Goal: Check status: Check status

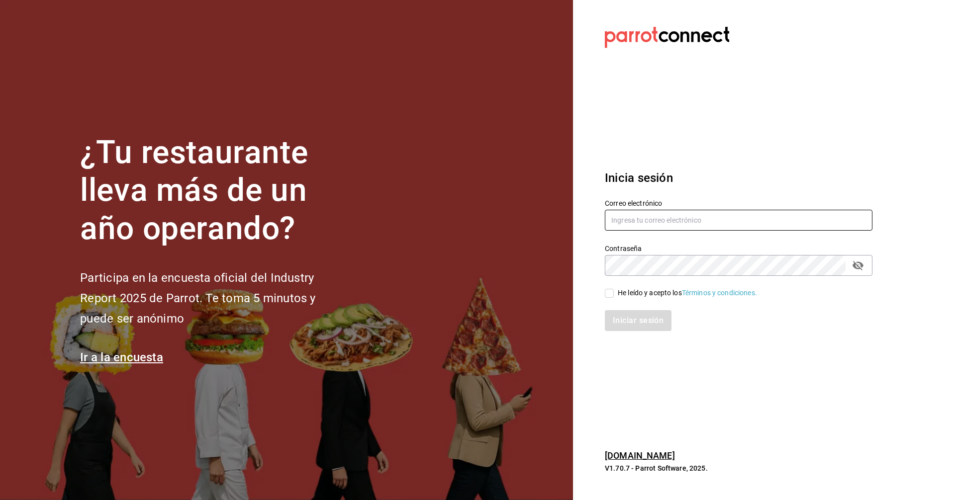
click at [698, 214] on input "text" at bounding box center [739, 220] width 268 height 21
type input "lotus@coffeesociety.com.mx"
click at [604, 288] on div "He leído y acepto los Términos y condiciones." at bounding box center [732, 287] width 279 height 23
click at [609, 295] on input "He leído y acepto los Términos y condiciones." at bounding box center [609, 293] width 9 height 9
checkbox input "true"
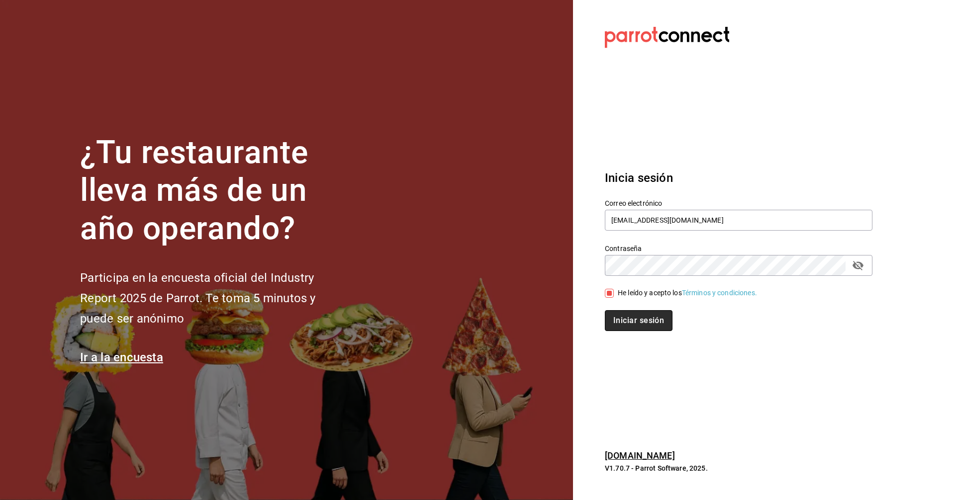
click at [627, 327] on button "Iniciar sesión" at bounding box center [639, 320] width 68 height 21
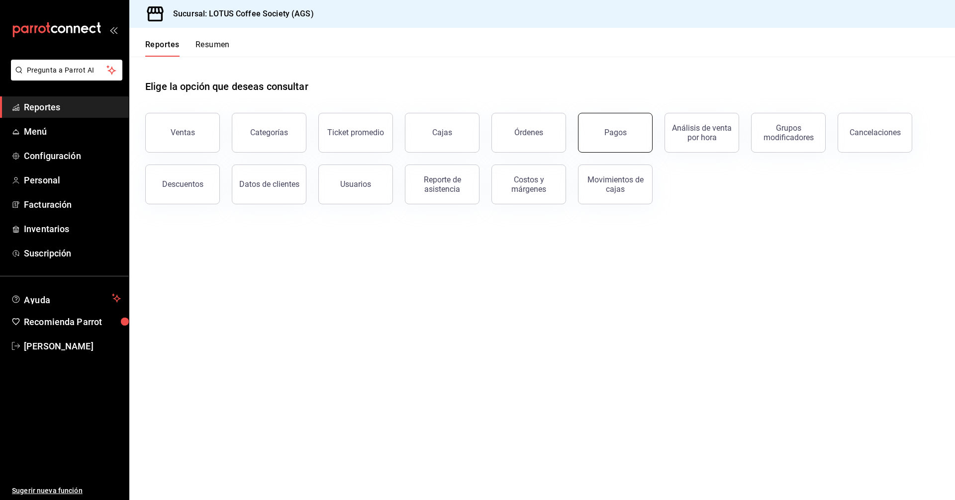
click at [582, 143] on button "Pagos" at bounding box center [615, 133] width 75 height 40
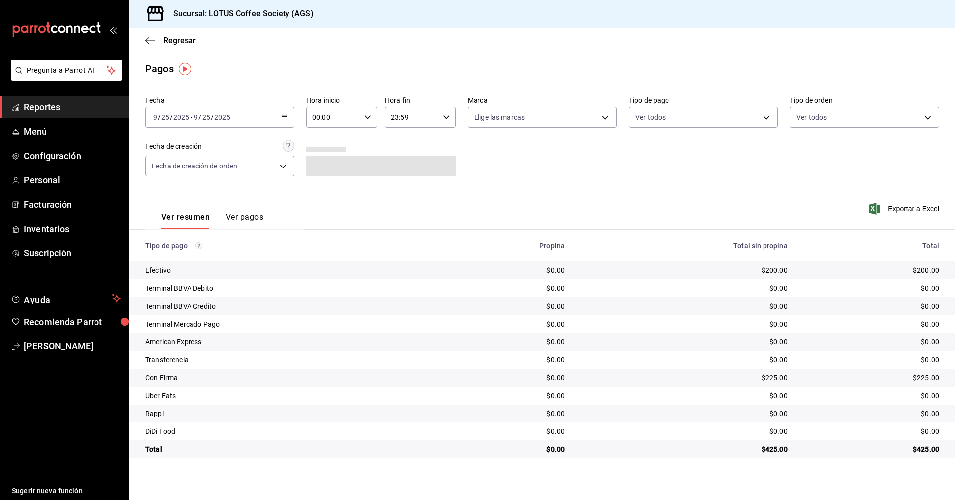
click at [623, 125] on div "Fecha [DATE] [DATE] - [DATE] [DATE] Hora inicio 00:00 Hora inicio Hora fin 23:5…" at bounding box center [542, 140] width 794 height 96
click at [670, 239] on th "Total sin propina" at bounding box center [683, 246] width 223 height 32
drag, startPoint x: 670, startPoint y: 239, endPoint x: 590, endPoint y: 196, distance: 90.5
click at [668, 239] on th "Total sin propina" at bounding box center [683, 246] width 223 height 32
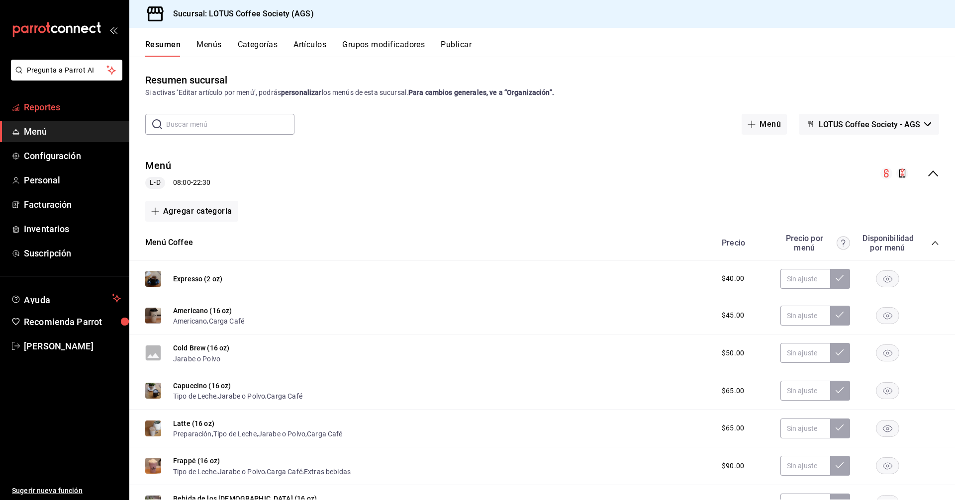
click at [46, 104] on span "Reportes" at bounding box center [72, 106] width 97 height 13
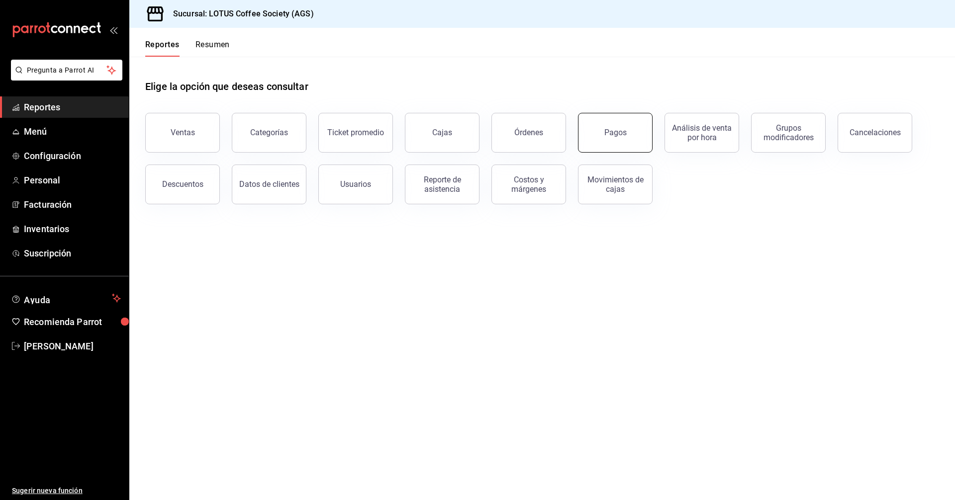
click at [631, 139] on button "Pagos" at bounding box center [615, 133] width 75 height 40
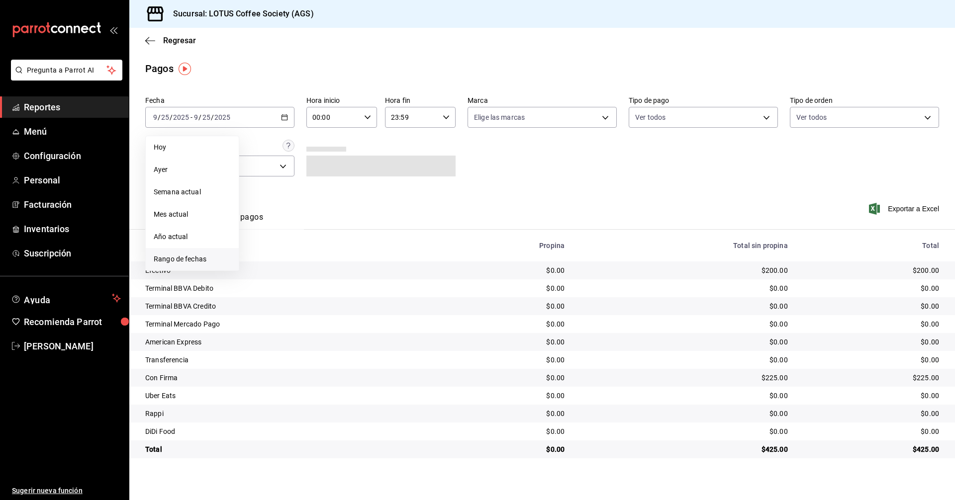
click at [201, 258] on span "Rango de fechas" at bounding box center [192, 259] width 77 height 10
click at [263, 228] on abbr "15" at bounding box center [260, 227] width 6 height 7
click at [311, 248] on abbr "25" at bounding box center [312, 249] width 6 height 7
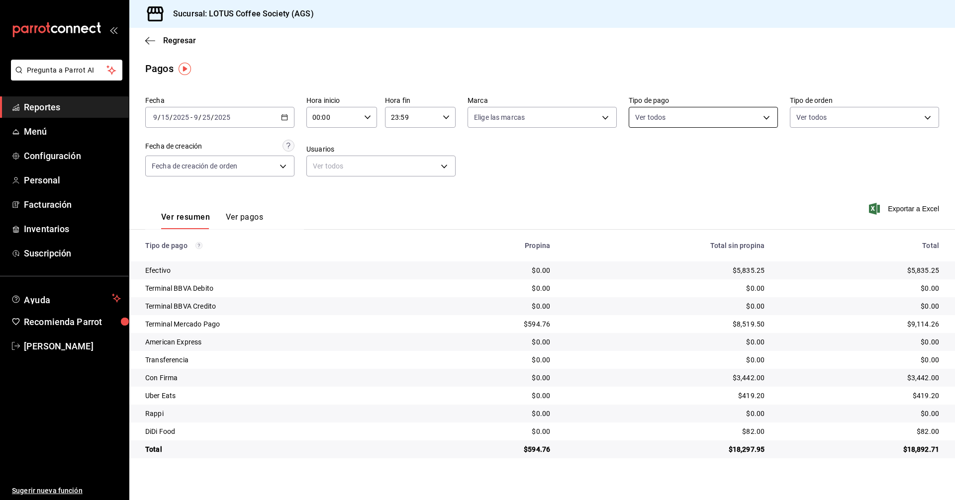
click at [694, 125] on body "Pregunta a Parrot AI Reportes Menú Configuración Personal Facturación Inventari…" at bounding box center [477, 250] width 955 height 500
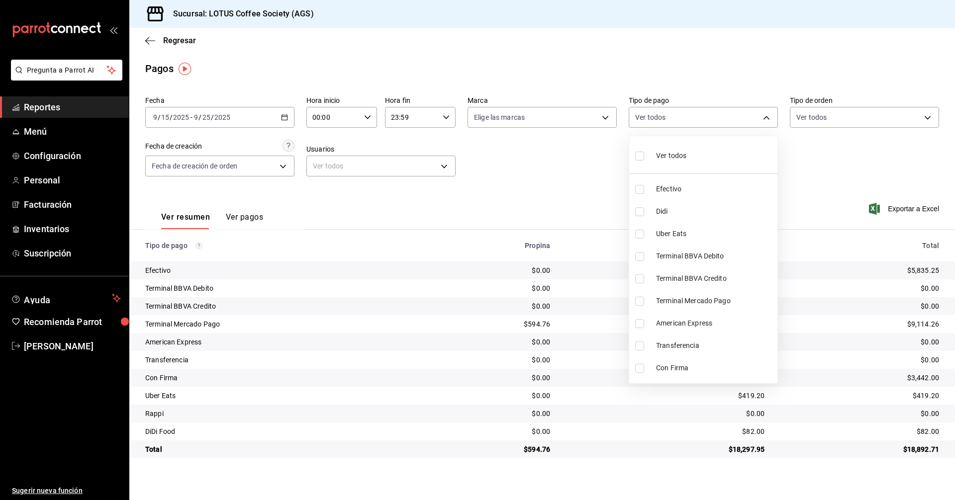
click at [663, 186] on span "Efectivo" at bounding box center [714, 189] width 117 height 10
type input "21e07075-96d1-47ac-bd8e-1273c1595760"
checkbox input "true"
click at [757, 256] on span "Terminal BBVA Debito" at bounding box center [714, 256] width 117 height 10
type input "21e07075-96d1-47ac-bd8e-1273c1595760,26213467-70d5-451d-931d-1249d0bbc560"
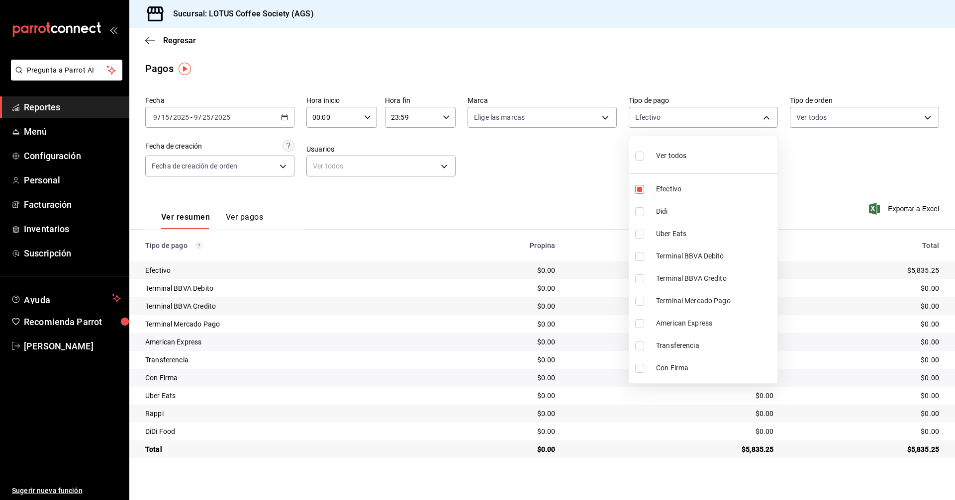
checkbox input "true"
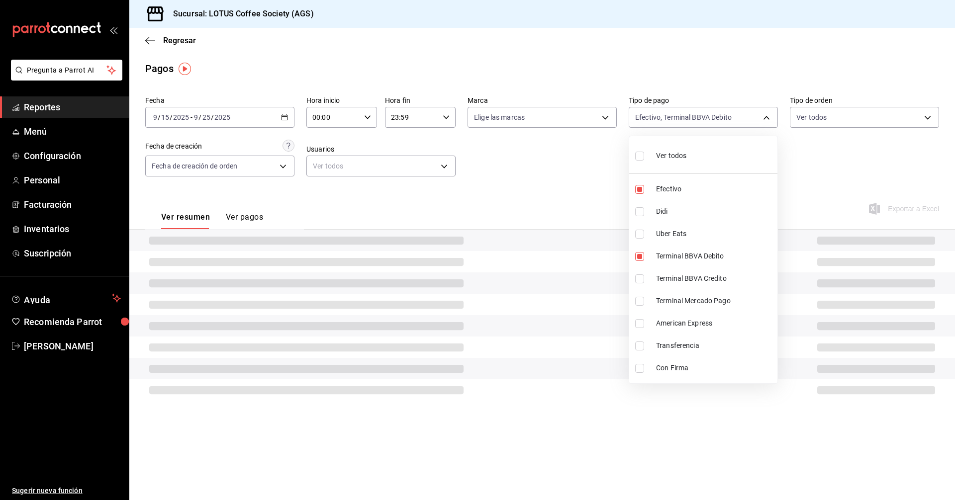
click at [728, 282] on span "Terminal BBVA Credito" at bounding box center [714, 278] width 117 height 10
type input "21e07075-96d1-47ac-bd8e-1273c1595760,26213467-70d5-451d-931d-1249d0bbc560,46507…"
checkbox input "true"
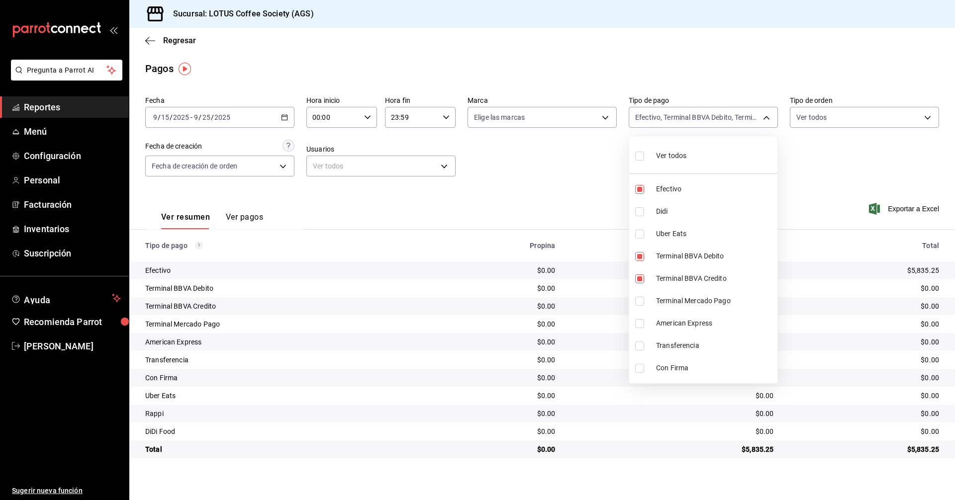
click at [729, 299] on span "Terminal Mercado Pago" at bounding box center [714, 301] width 117 height 10
type input "21e07075-96d1-47ac-bd8e-1273c1595760,26213467-70d5-451d-931d-1249d0bbc560,46507…"
checkbox input "true"
click at [684, 236] on span "Uber Eats" at bounding box center [714, 234] width 117 height 10
type input "21e07075-96d1-47ac-bd8e-1273c1595760,26213467-70d5-451d-931d-1249d0bbc560,46507…"
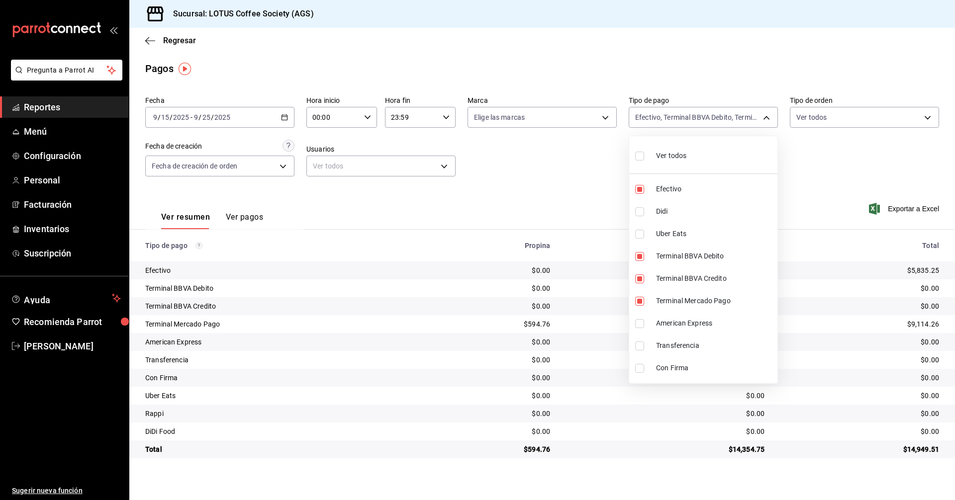
checkbox input "true"
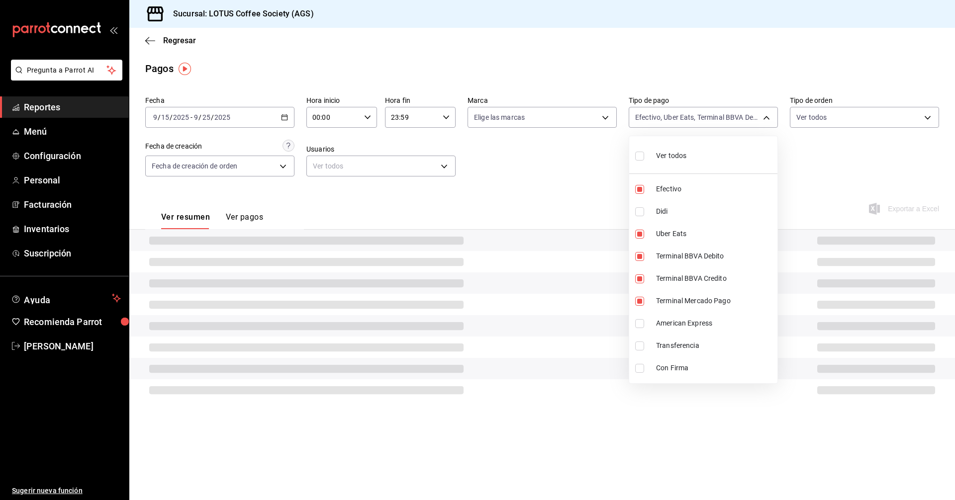
click at [676, 212] on span "Didi" at bounding box center [714, 211] width 117 height 10
type input "21e07075-96d1-47ac-bd8e-1273c1595760,26213467-70d5-451d-931d-1249d0bbc560,46507…"
checkbox input "true"
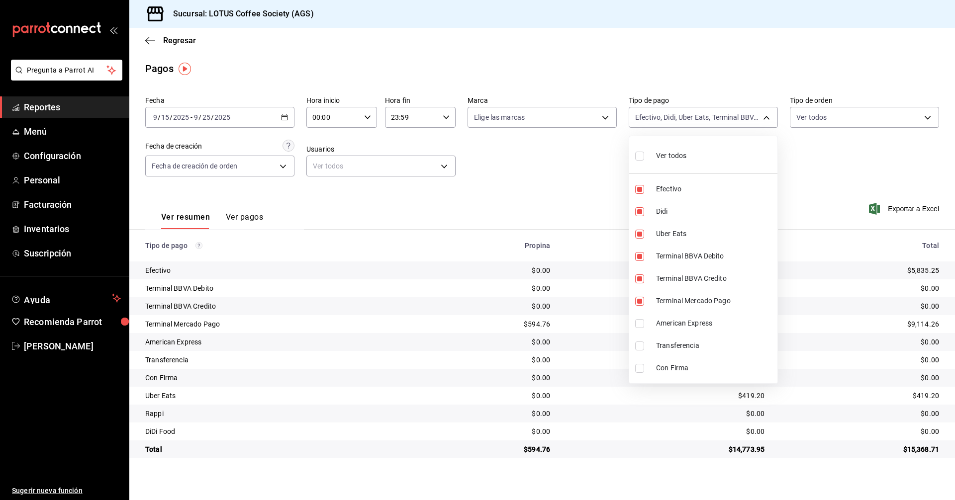
click at [713, 346] on span "Transferencia" at bounding box center [714, 346] width 117 height 10
type input "21e07075-96d1-47ac-bd8e-1273c1595760,26213467-70d5-451d-931d-1249d0bbc560,46507…"
checkbox input "true"
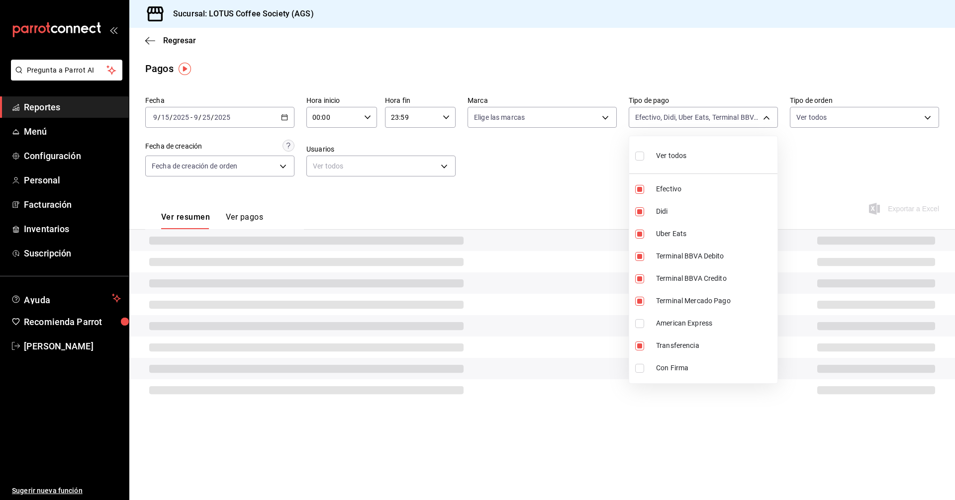
click at [706, 325] on span "American Express" at bounding box center [714, 323] width 117 height 10
type input "21e07075-96d1-47ac-bd8e-1273c1595760,26213467-70d5-451d-931d-1249d0bbc560,46507…"
checkbox input "true"
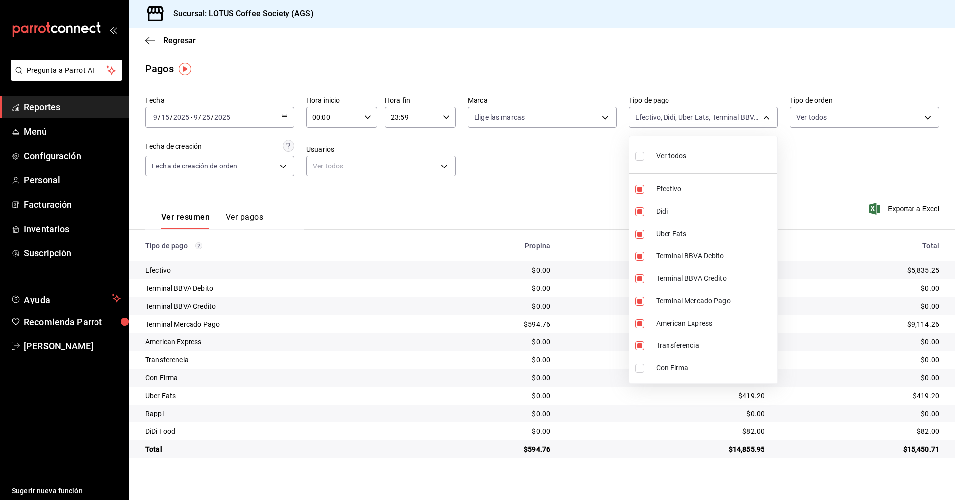
click at [811, 147] on div at bounding box center [477, 250] width 955 height 500
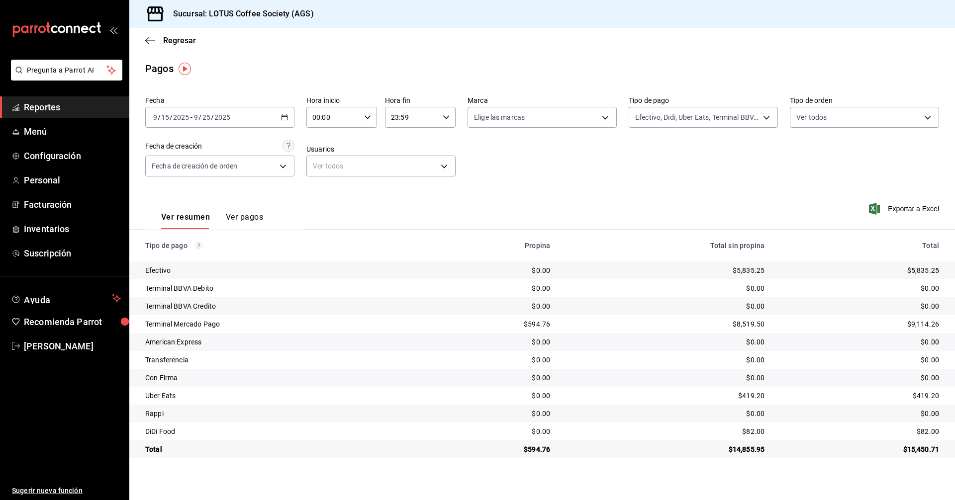
click at [252, 115] on div "2025-09-15 9 / 15 / 2025 - 2025-09-25 9 / 25 / 2025" at bounding box center [219, 117] width 149 height 21
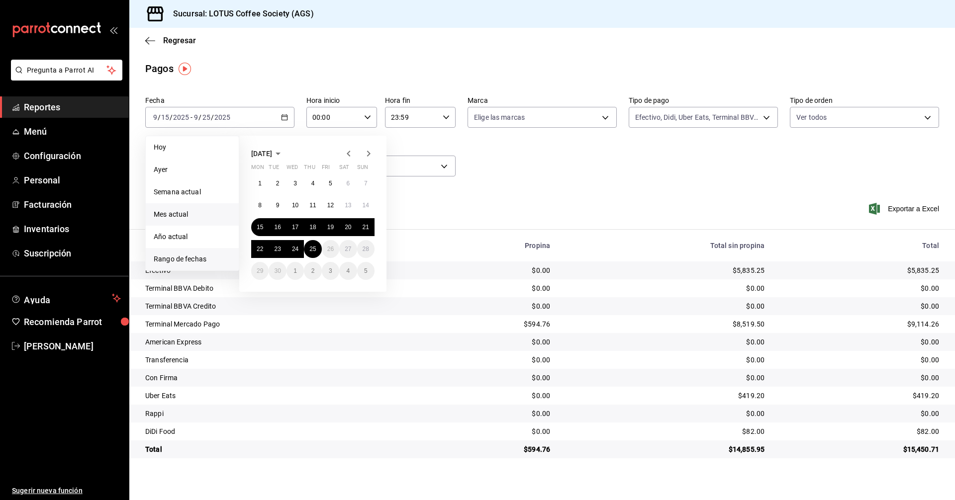
click at [197, 216] on span "Mes actual" at bounding box center [192, 214] width 77 height 10
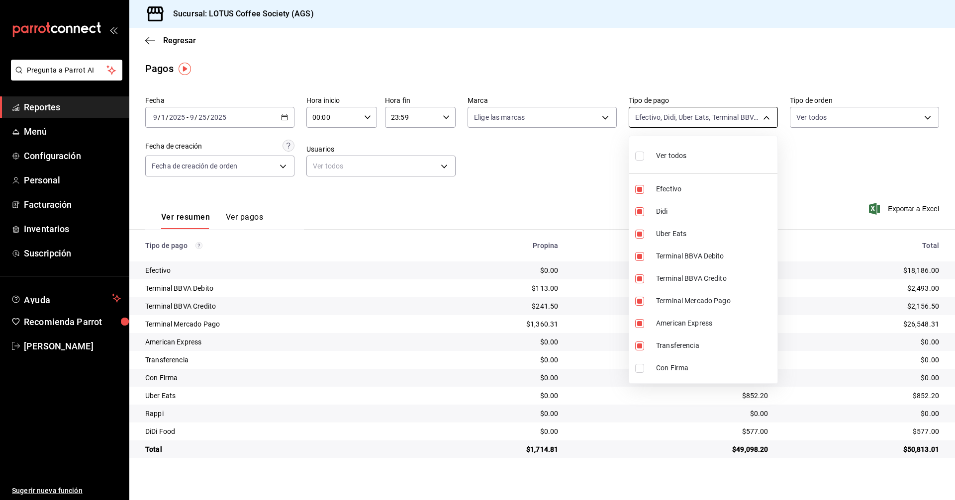
click at [711, 117] on body "Pregunta a Parrot AI Reportes Menú Configuración Personal Facturación Inventari…" at bounding box center [477, 250] width 955 height 500
click at [529, 181] on div at bounding box center [477, 250] width 955 height 500
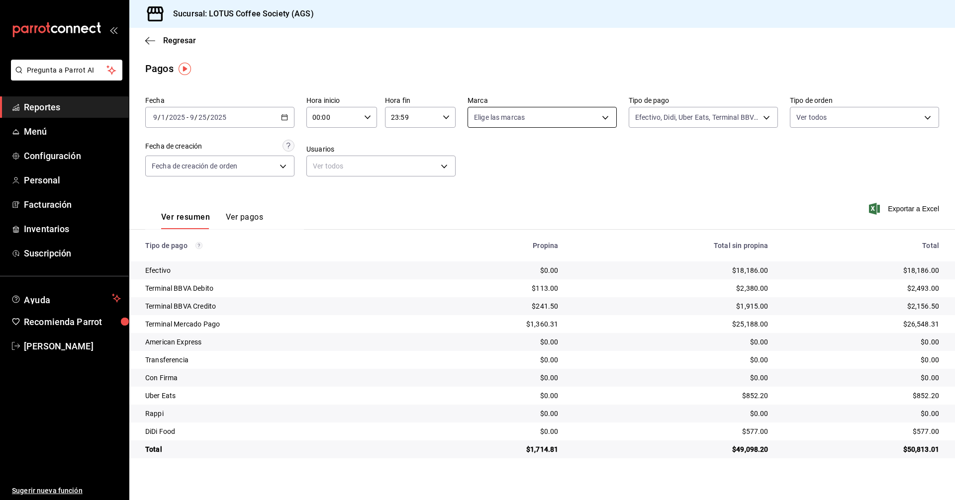
click at [535, 119] on body "Pregunta a Parrot AI Reportes Menú Configuración Personal Facturación Inventari…" at bounding box center [477, 250] width 955 height 500
click at [505, 151] on span "Ver todas" at bounding box center [510, 156] width 30 height 10
type input "28dd19ec-7257-4016-8db1-851d1dfbfd5e"
checkbox input "true"
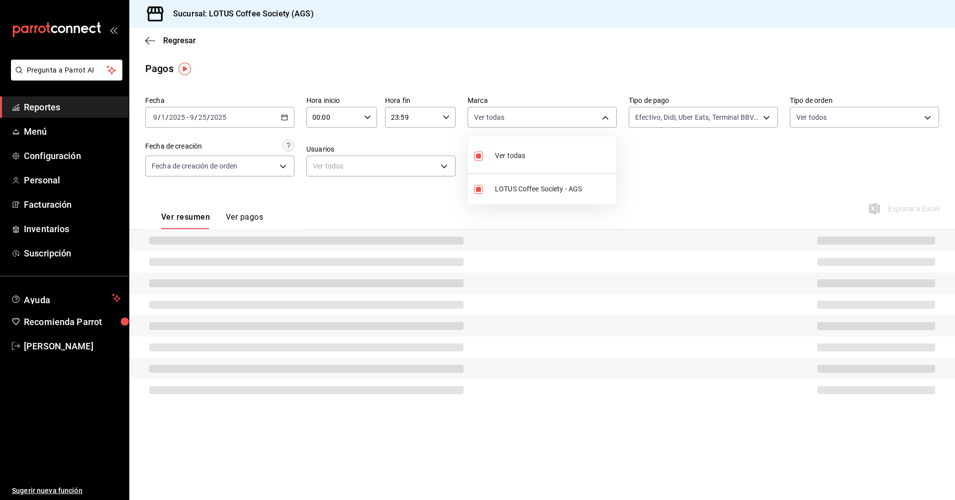
click at [819, 151] on div at bounding box center [477, 250] width 955 height 500
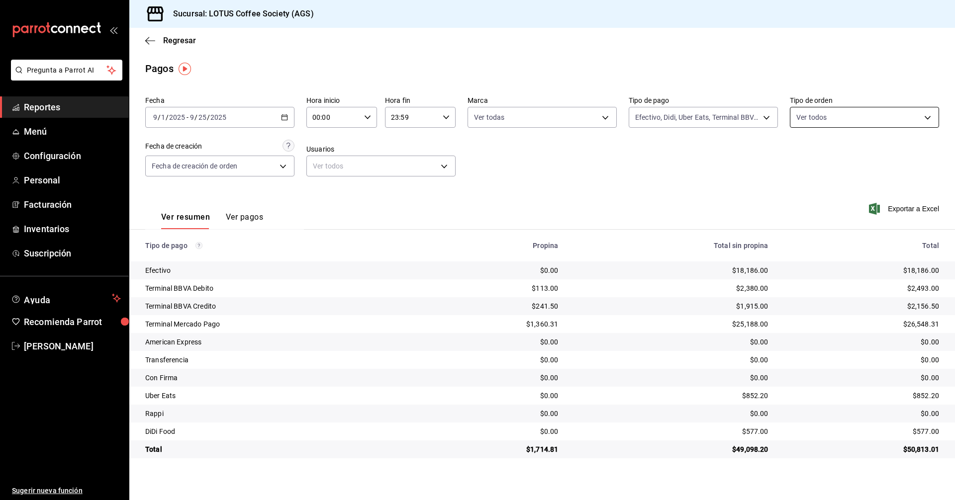
click at [851, 119] on body "Pregunta a Parrot AI Reportes Menú Configuración Personal Facturación Inventari…" at bounding box center [477, 250] width 955 height 500
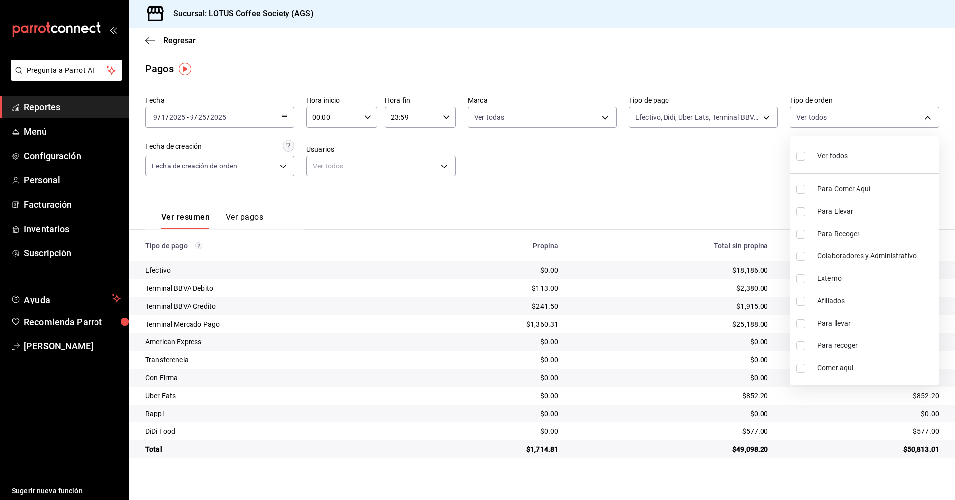
click at [821, 160] on span "Ver todos" at bounding box center [832, 156] width 30 height 10
type input "355f1ce0-4bc4-4b80-b993-30b779fde761,2d796ebf-35b3-467d-bd61-1403613f11ae,2a794…"
checkbox input "true"
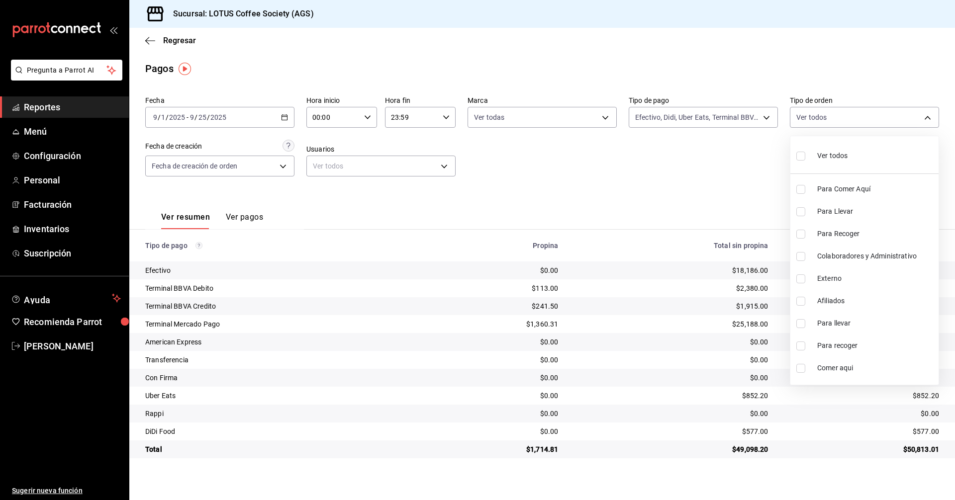
checkbox input "true"
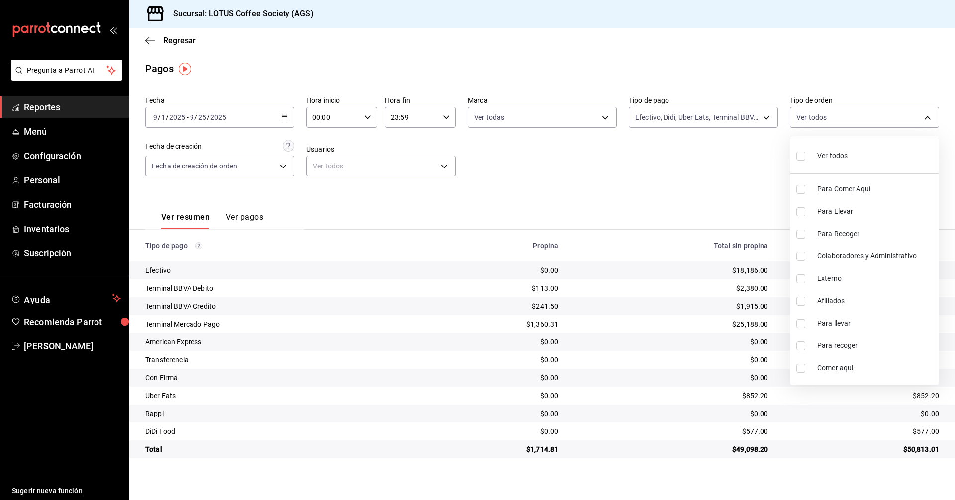
checkbox input "true"
click at [831, 261] on span "Colaboradores y Administrativo" at bounding box center [875, 256] width 117 height 10
type input "355f1ce0-4bc4-4b80-b993-30b779fde761,2d796ebf-35b3-467d-bd61-1403613f11ae,2a794…"
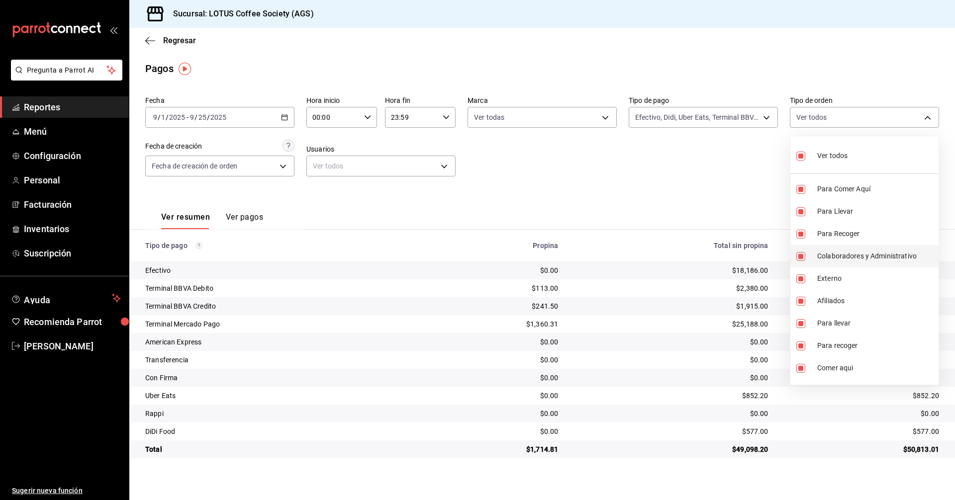
checkbox input "false"
click at [831, 261] on span "Colaboradores y Administrativo" at bounding box center [875, 256] width 117 height 10
type input "355f1ce0-4bc4-4b80-b993-30b779fde761,2d796ebf-35b3-467d-bd61-1403613f11ae,2a794…"
checkbox input "true"
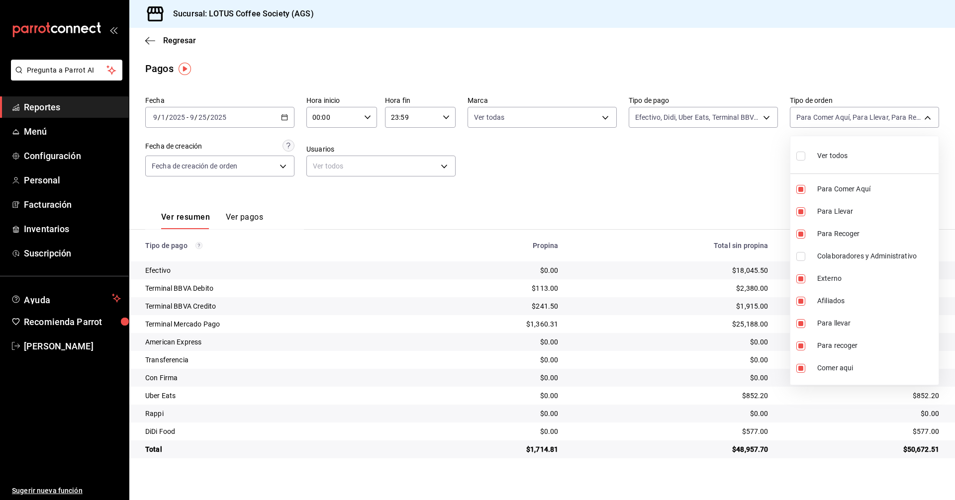
checkbox input "true"
click at [831, 261] on span "Colaboradores y Administrativo" at bounding box center [875, 256] width 117 height 10
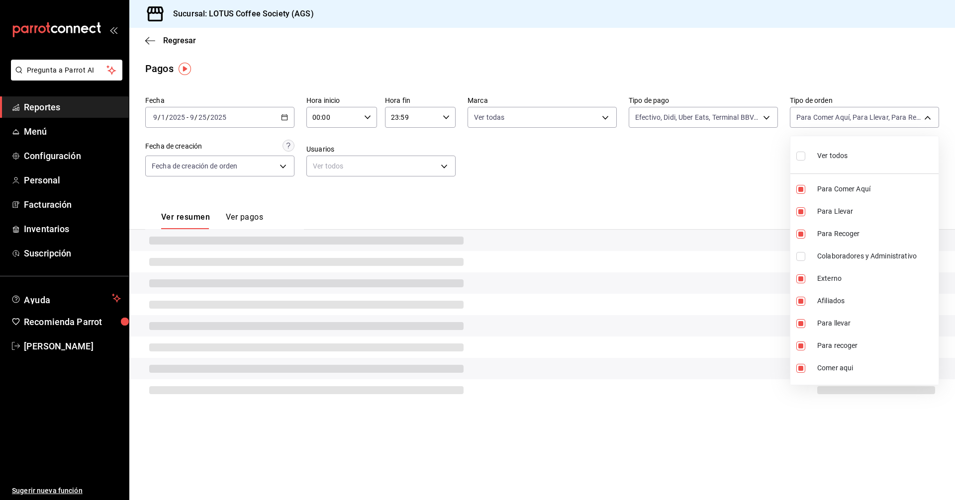
type input "355f1ce0-4bc4-4b80-b993-30b779fde761,2d796ebf-35b3-467d-bd61-1403613f11ae,2a794…"
checkbox input "false"
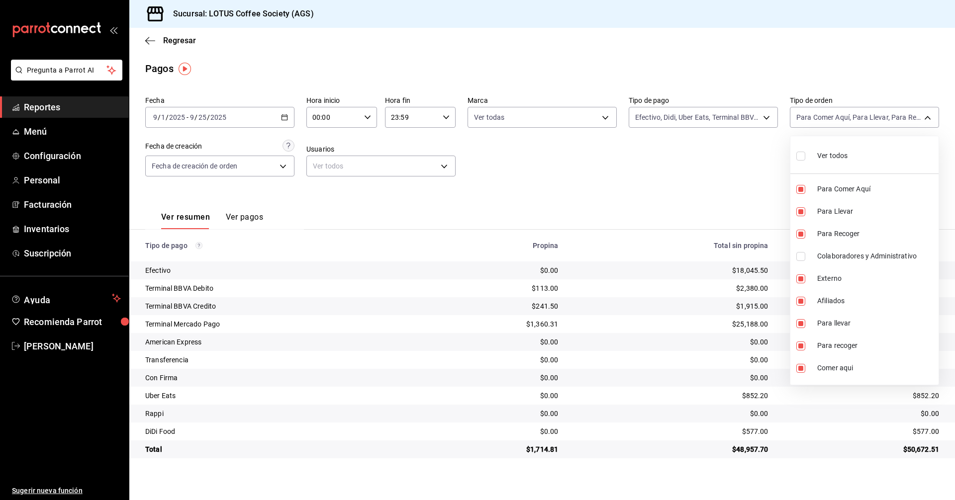
click at [831, 261] on span "Colaboradores y Administrativo" at bounding box center [875, 256] width 117 height 10
type input "355f1ce0-4bc4-4b80-b993-30b779fde761,2d796ebf-35b3-467d-bd61-1403613f11ae,2a794…"
checkbox input "true"
click at [831, 261] on span "Colaboradores y Administrativo" at bounding box center [875, 256] width 117 height 10
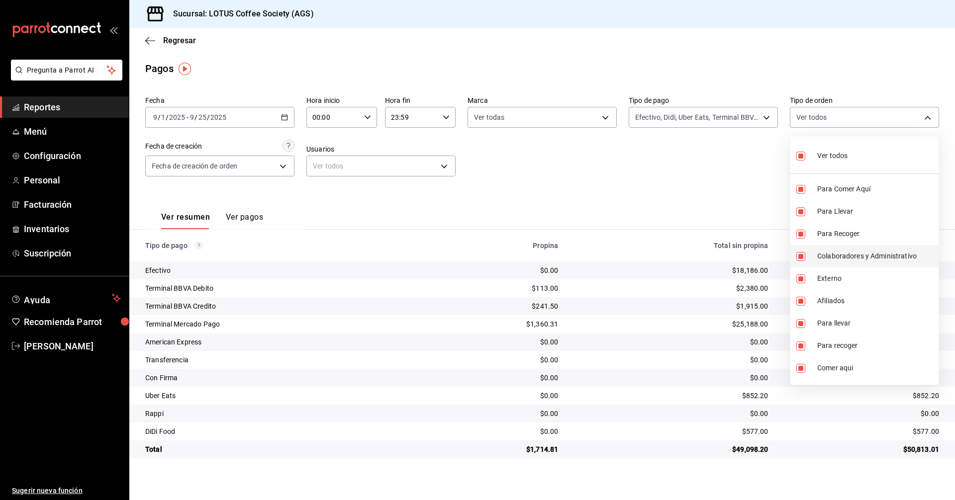
type input "355f1ce0-4bc4-4b80-b993-30b779fde761,2d796ebf-35b3-467d-bd61-1403613f11ae,2a794…"
checkbox input "false"
click at [618, 193] on div at bounding box center [477, 250] width 955 height 500
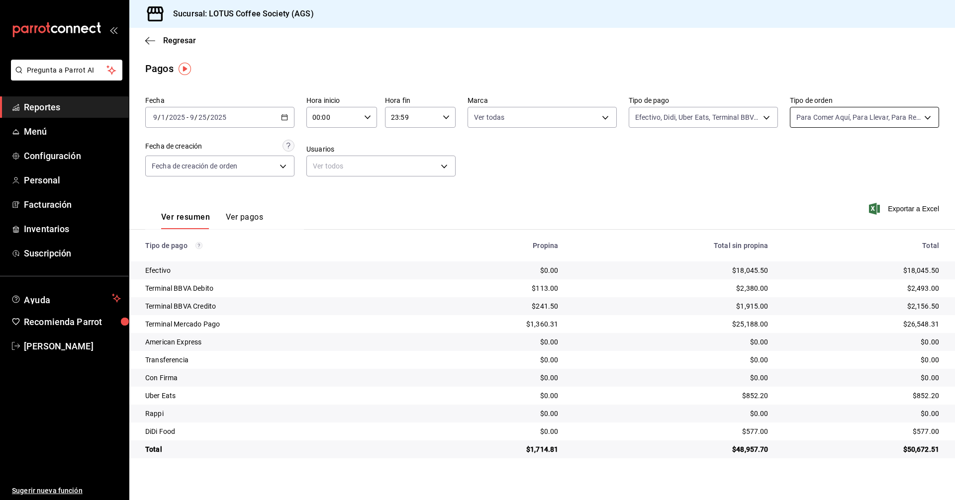
click at [888, 110] on body "Pregunta a Parrot AI Reportes Menú Configuración Personal Facturación Inventari…" at bounding box center [477, 250] width 955 height 500
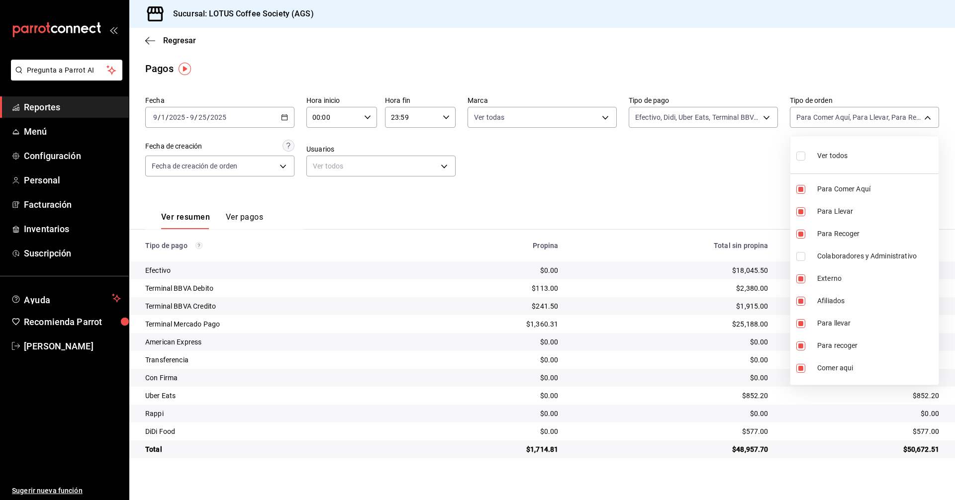
click at [540, 193] on div at bounding box center [477, 250] width 955 height 500
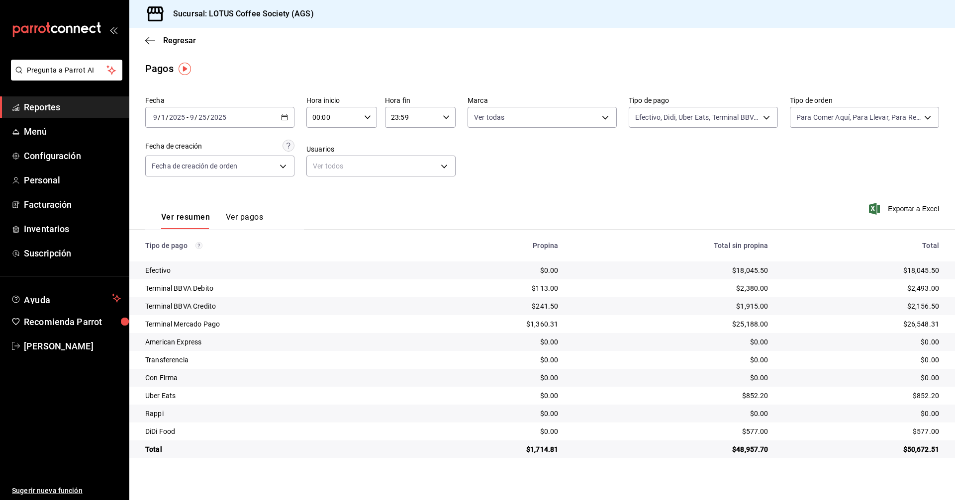
click at [185, 165] on body "Pregunta a Parrot AI Reportes Menú Configuración Personal Facturación Inventari…" at bounding box center [477, 250] width 955 height 500
click at [185, 165] on div at bounding box center [477, 250] width 955 height 500
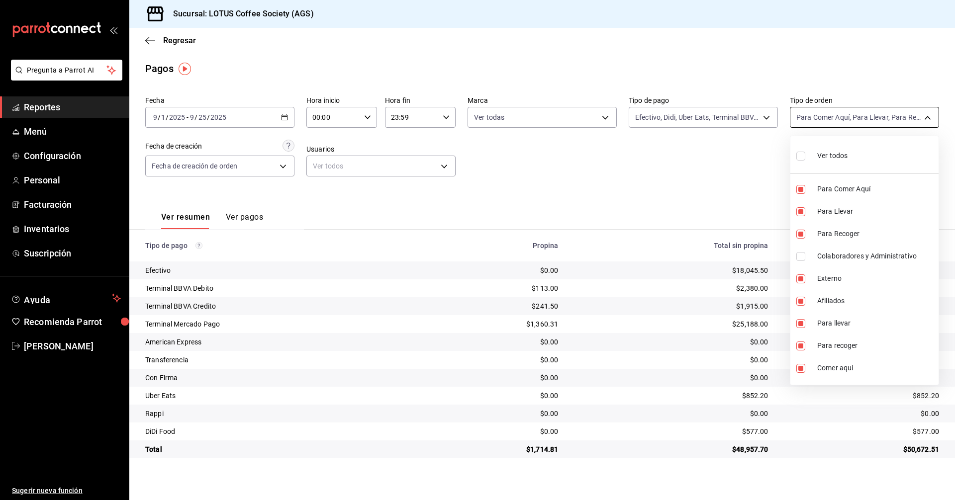
click at [871, 111] on body "Pregunta a Parrot AI Reportes Menú Configuración Personal Facturación Inventari…" at bounding box center [477, 250] width 955 height 500
click at [806, 160] on label at bounding box center [802, 156] width 13 height 14
click at [805, 160] on input "checkbox" at bounding box center [800, 156] width 9 height 9
checkbox input "false"
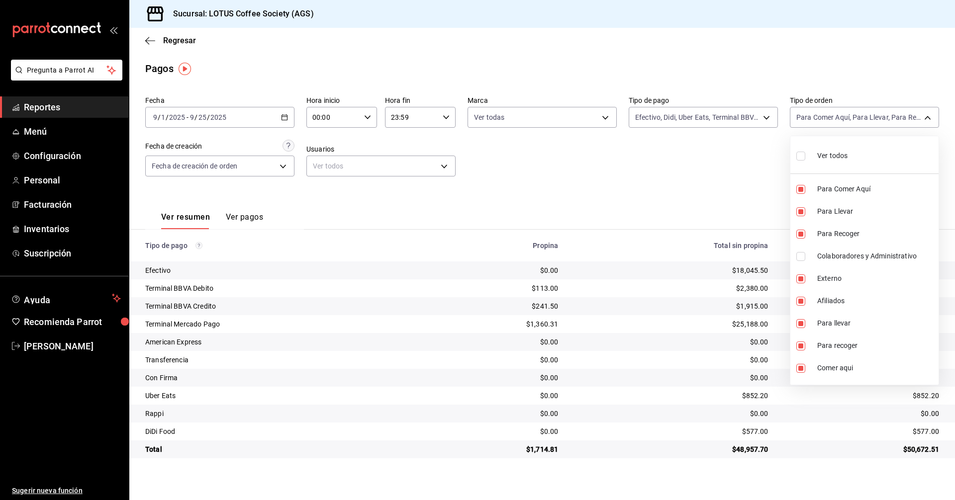
checkbox input "false"
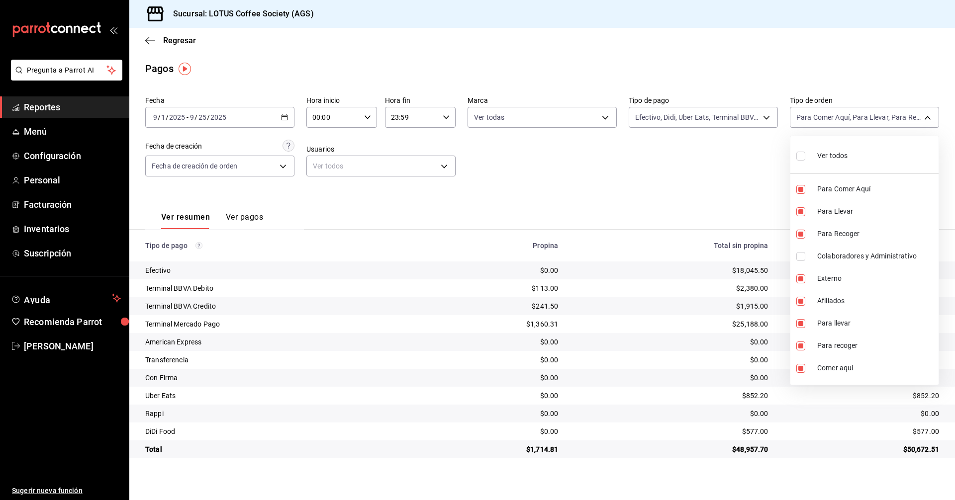
checkbox input "false"
click at [701, 159] on div at bounding box center [477, 250] width 955 height 500
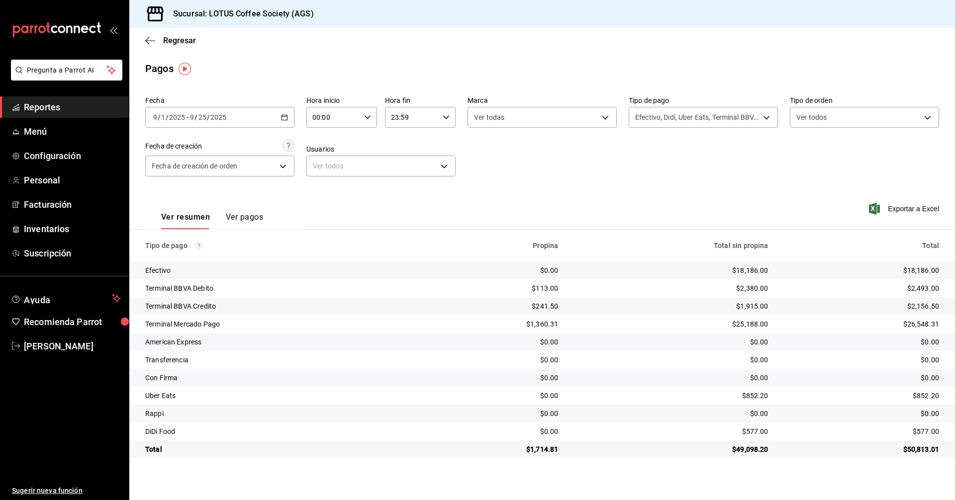
click at [947, 89] on main "Regresar Pagos Fecha 2025-09-01 9 / 1 / 2025 - 2025-09-25 9 / 25 / 2025 Hora in…" at bounding box center [541, 264] width 825 height 472
click at [904, 107] on body "Pregunta a Parrot AI Reportes Menú Configuración Personal Facturación Inventari…" at bounding box center [477, 250] width 955 height 500
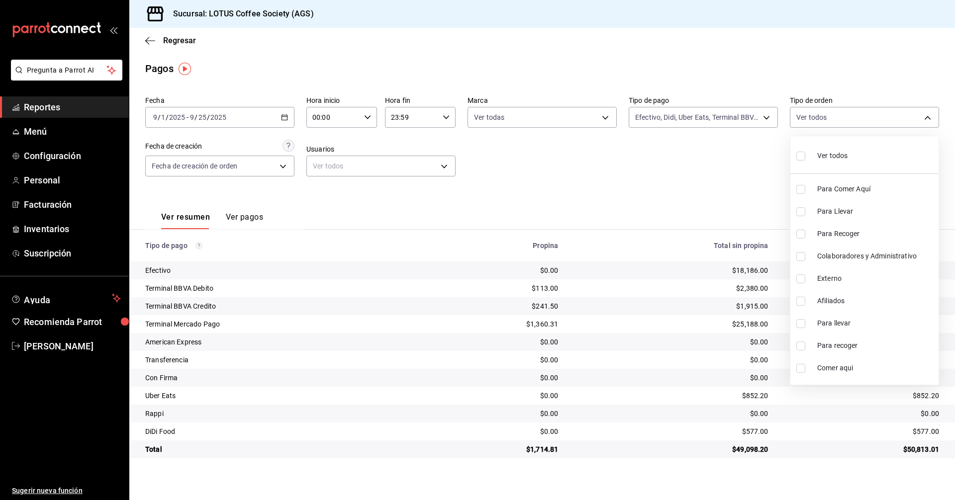
click at [675, 194] on div at bounding box center [477, 250] width 955 height 500
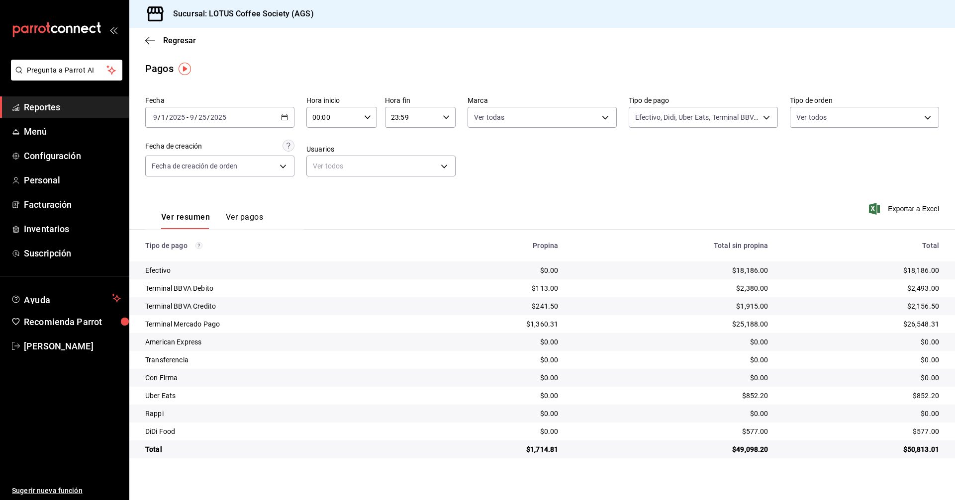
click at [237, 116] on div "2025-09-01 9 / 1 / 2025 - 2025-09-25 9 / 25 / 2025" at bounding box center [219, 117] width 149 height 21
click at [202, 250] on li "Rango de fechas" at bounding box center [192, 259] width 93 height 22
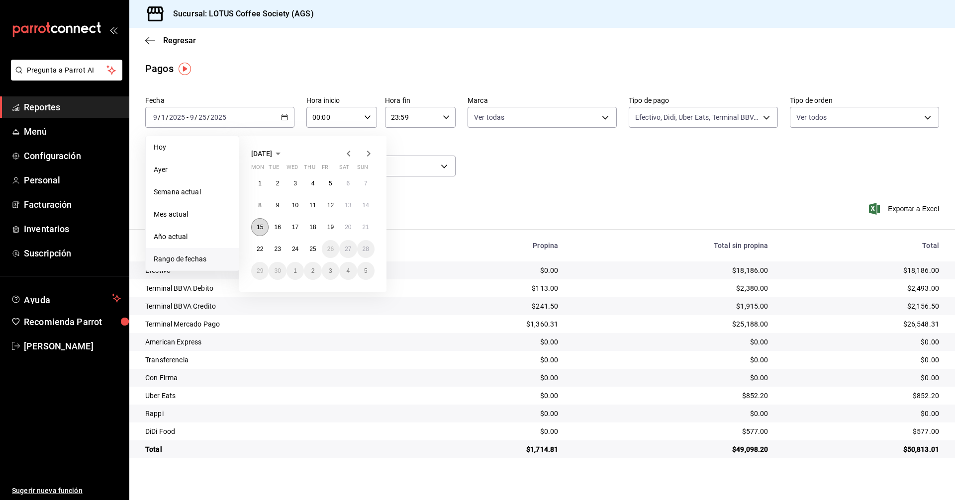
click at [259, 227] on abbr "15" at bounding box center [260, 227] width 6 height 7
click at [306, 246] on button "25" at bounding box center [312, 249] width 17 height 18
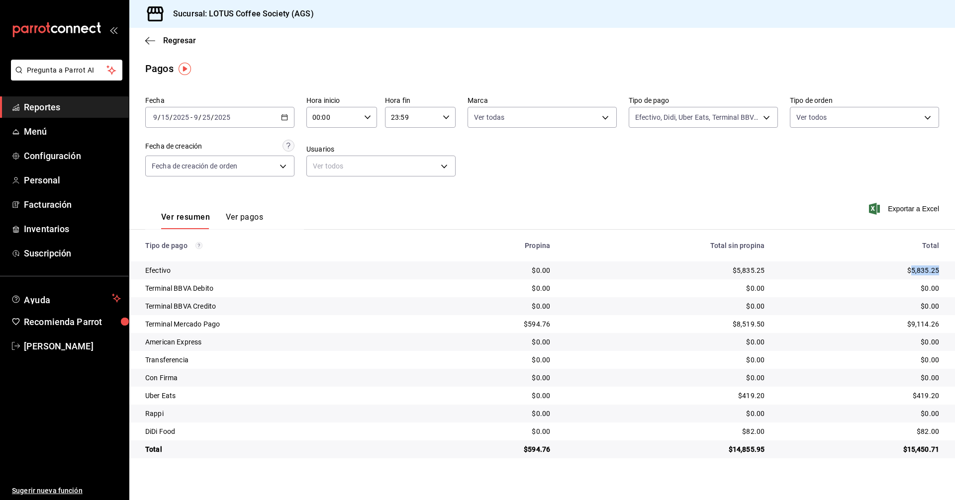
drag, startPoint x: 912, startPoint y: 269, endPoint x: 943, endPoint y: 272, distance: 31.0
click at [943, 272] on td "$5,835.25" at bounding box center [863, 271] width 182 height 18
click at [914, 324] on div "$9,114.26" at bounding box center [859, 324] width 159 height 10
drag, startPoint x: 914, startPoint y: 324, endPoint x: 944, endPoint y: 324, distance: 30.3
click at [946, 323] on td "$9,114.26" at bounding box center [863, 324] width 182 height 18
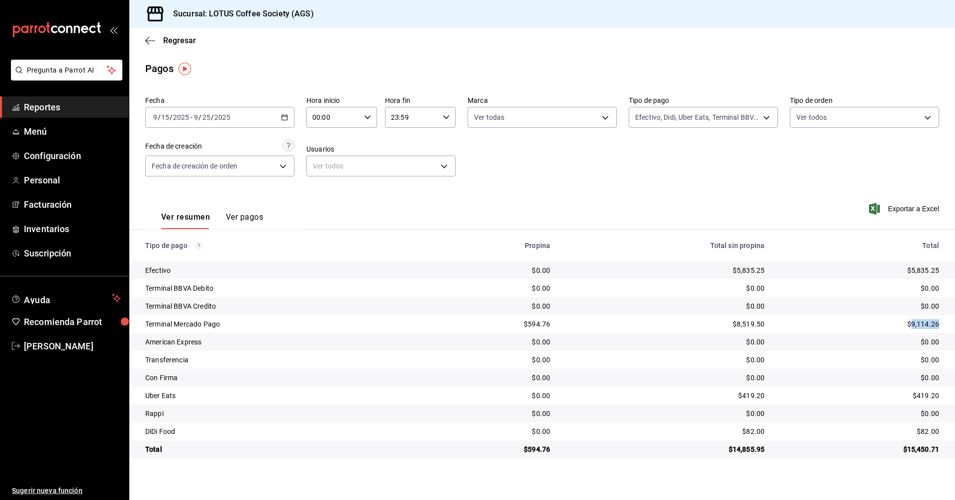
click at [943, 325] on td "$9,114.26" at bounding box center [863, 324] width 182 height 18
click at [925, 389] on td "$419.20" at bounding box center [863, 396] width 182 height 18
drag, startPoint x: 915, startPoint y: 395, endPoint x: 945, endPoint y: 398, distance: 30.0
click at [949, 398] on td "$419.20" at bounding box center [863, 396] width 182 height 18
click at [744, 404] on td "$419.20" at bounding box center [665, 396] width 214 height 18
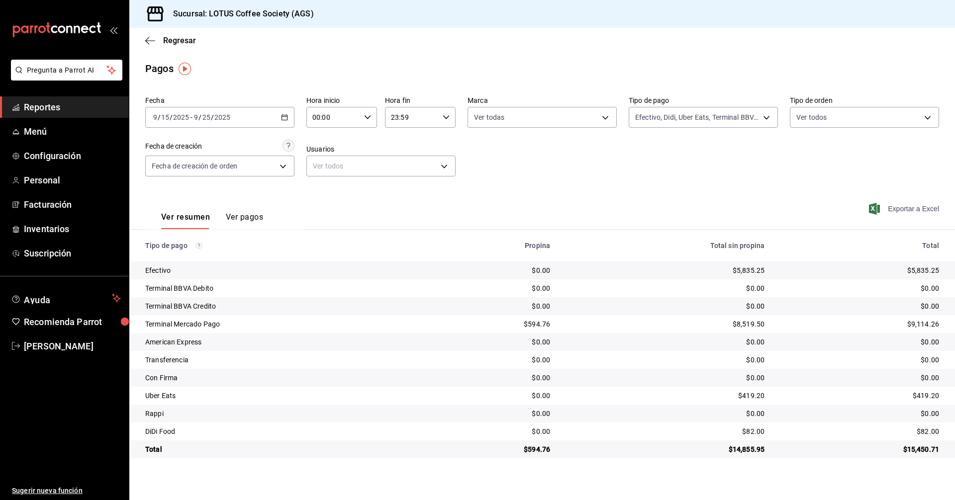
click at [928, 208] on span "Exportar a Excel" at bounding box center [905, 209] width 68 height 12
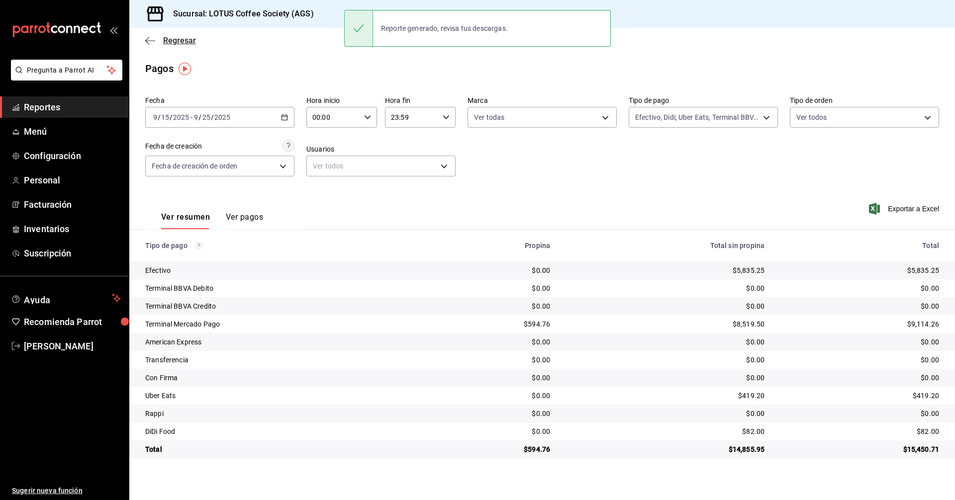
click at [156, 39] on span "Regresar" at bounding box center [170, 40] width 51 height 9
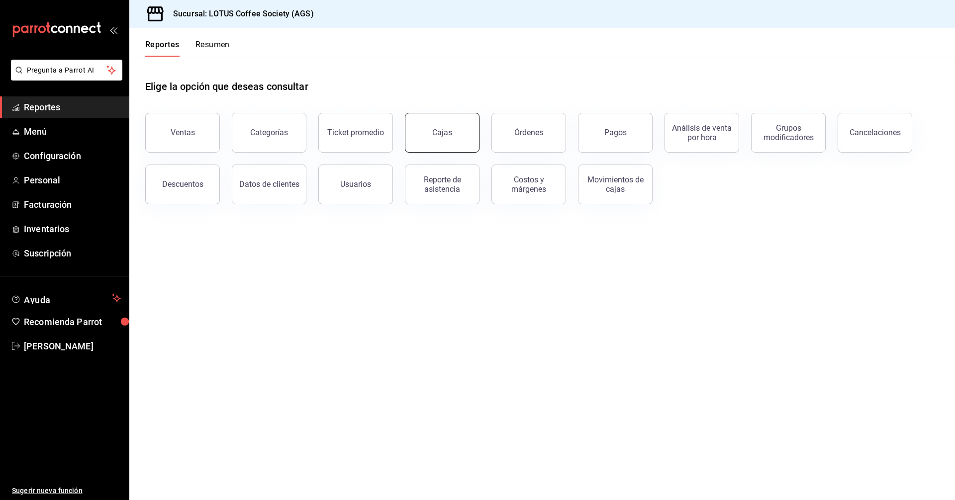
click at [447, 140] on link "Cajas" at bounding box center [442, 133] width 75 height 40
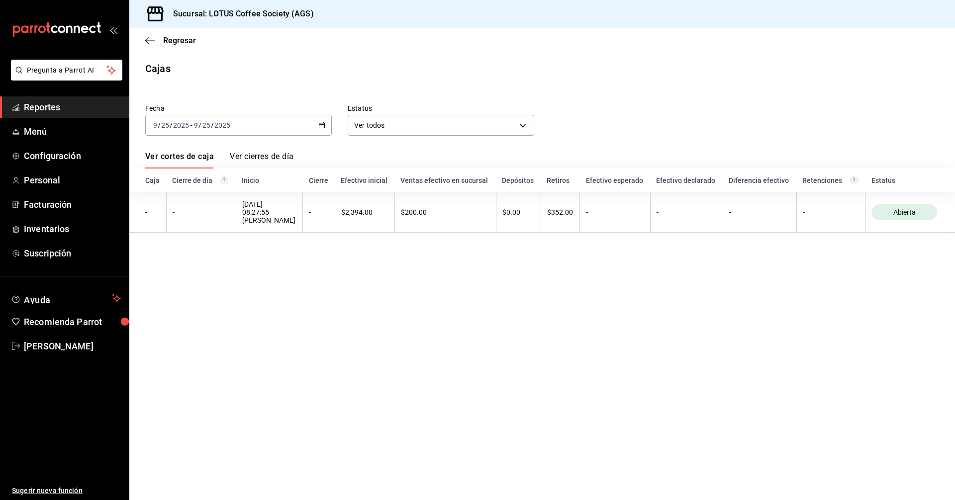
click at [259, 123] on div "2025-09-25 9 / 25 / 2025 - 2025-09-25 9 / 25 / 2025" at bounding box center [238, 125] width 186 height 21
click at [212, 270] on span "Rango de fechas" at bounding box center [192, 267] width 77 height 10
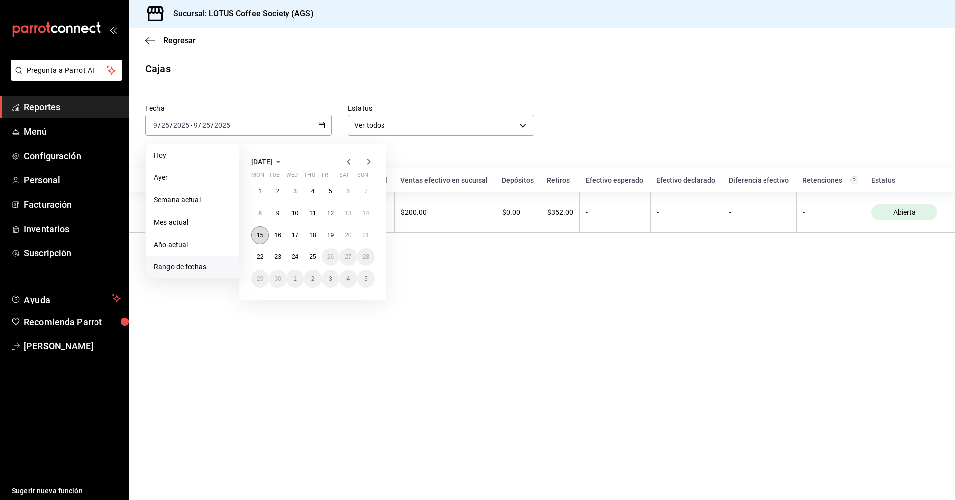
click at [262, 234] on abbr "15" at bounding box center [260, 235] width 6 height 7
click at [315, 254] on abbr "25" at bounding box center [312, 257] width 6 height 7
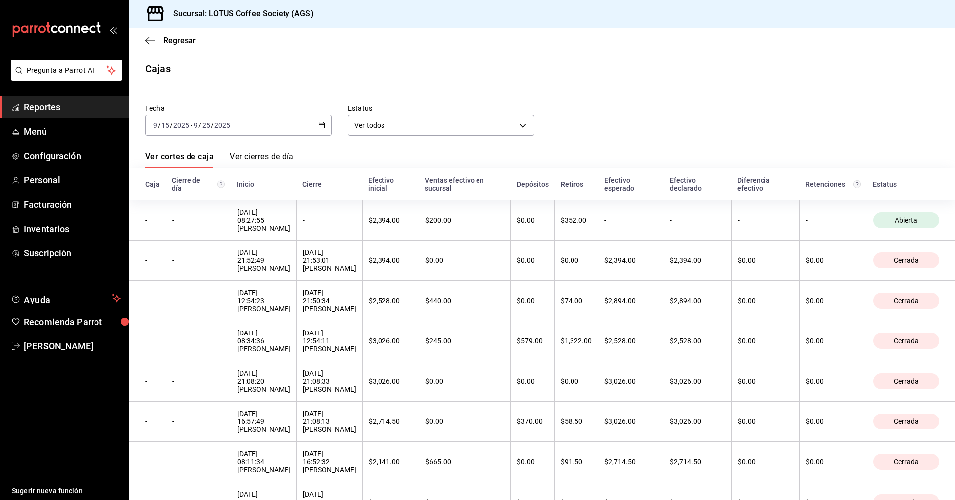
click at [264, 154] on link "Ver cierres de día" at bounding box center [262, 160] width 64 height 17
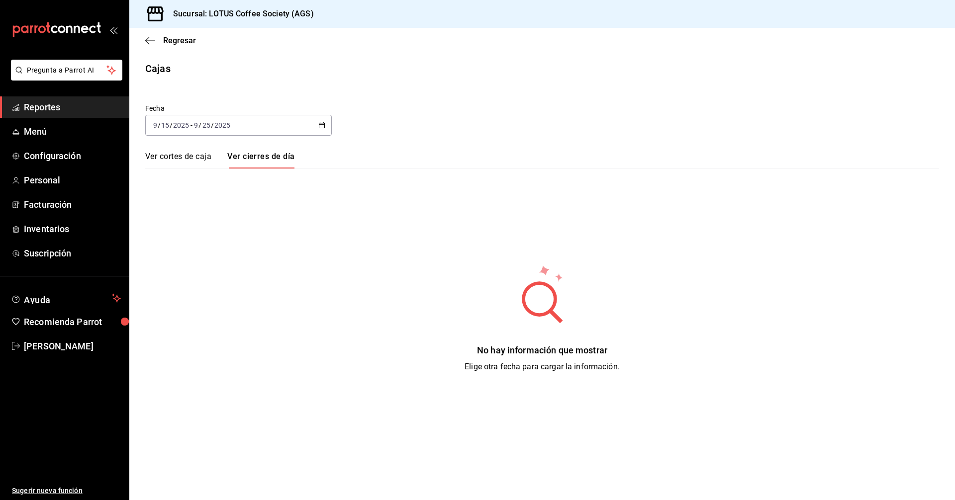
click at [194, 155] on link "Ver cortes de caja" at bounding box center [178, 160] width 66 height 17
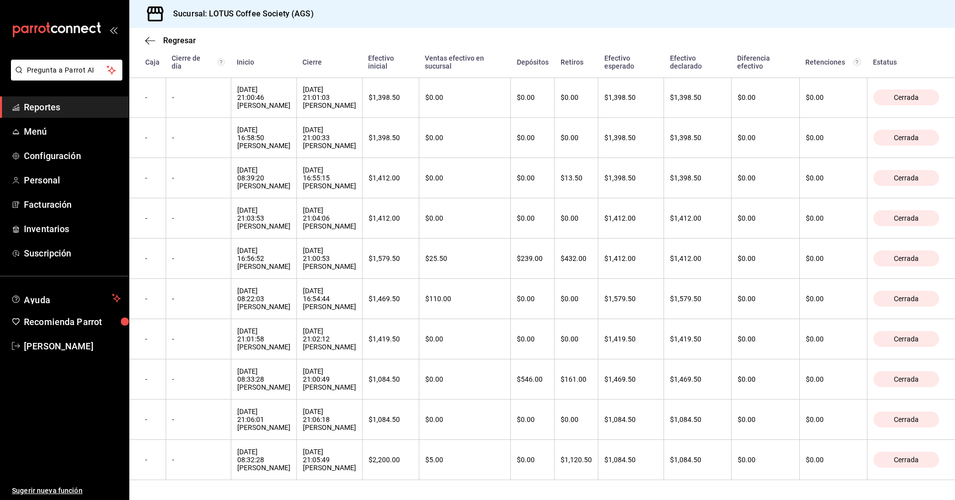
scroll to position [784, 0]
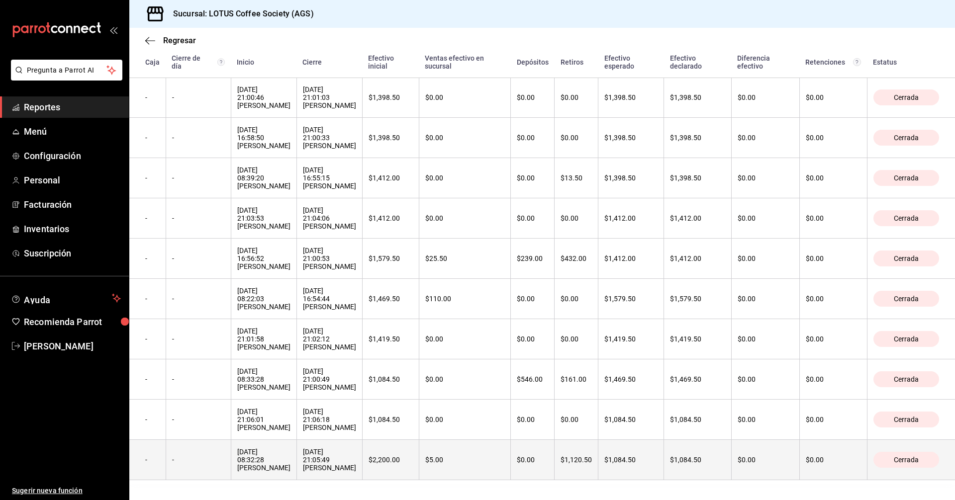
click at [581, 466] on th "$1,120.50" at bounding box center [576, 460] width 44 height 40
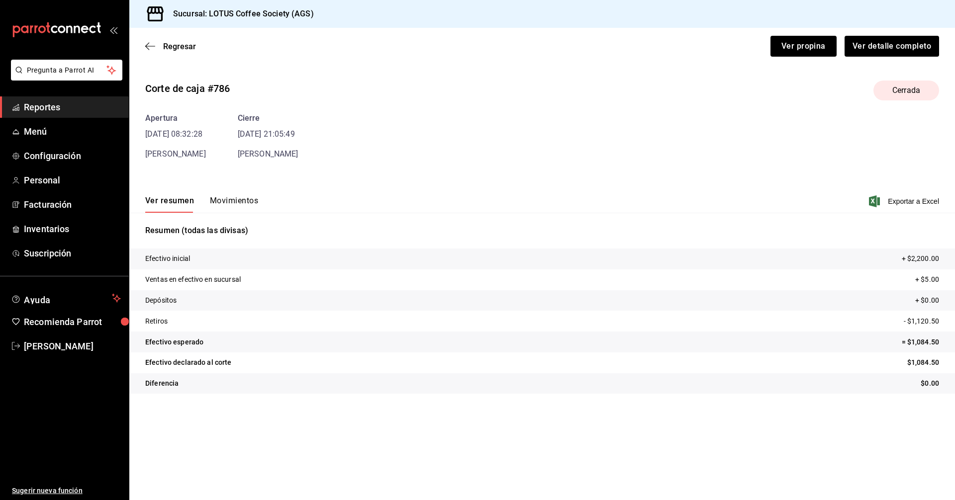
click at [240, 205] on button "Movimientos" at bounding box center [234, 204] width 48 height 17
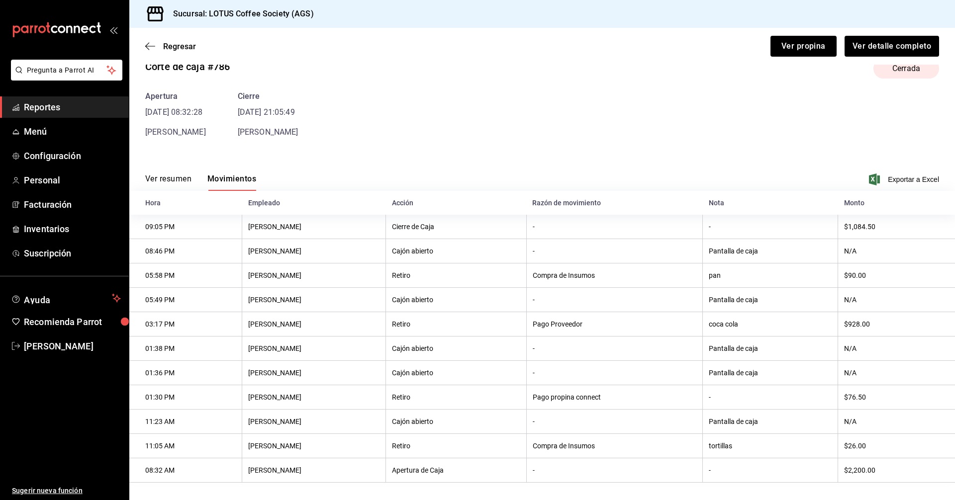
scroll to position [34, 0]
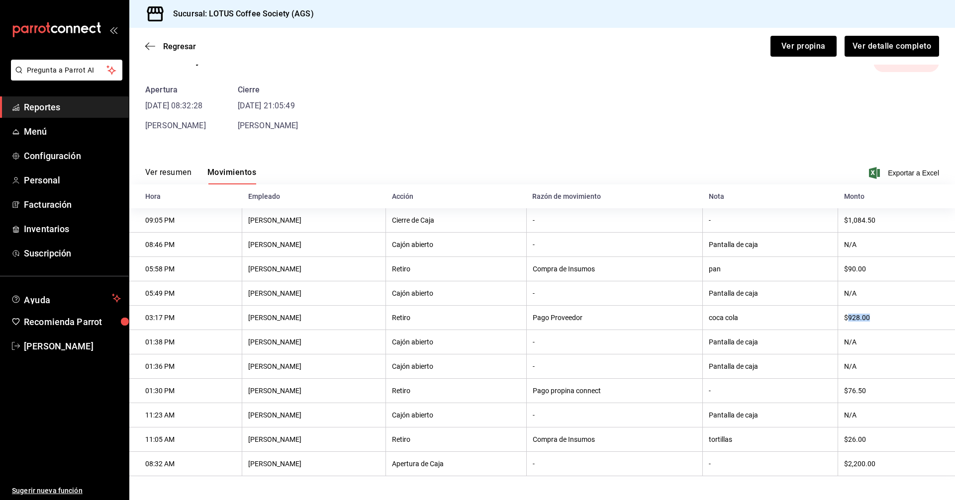
click at [879, 314] on th "$928.00" at bounding box center [896, 318] width 117 height 24
click at [841, 314] on th "$928.00" at bounding box center [896, 318] width 117 height 24
drag, startPoint x: 841, startPoint y: 314, endPoint x: 882, endPoint y: 314, distance: 40.8
click at [882, 314] on th "$928.00" at bounding box center [896, 318] width 117 height 24
drag, startPoint x: 549, startPoint y: 390, endPoint x: 555, endPoint y: 390, distance: 5.5
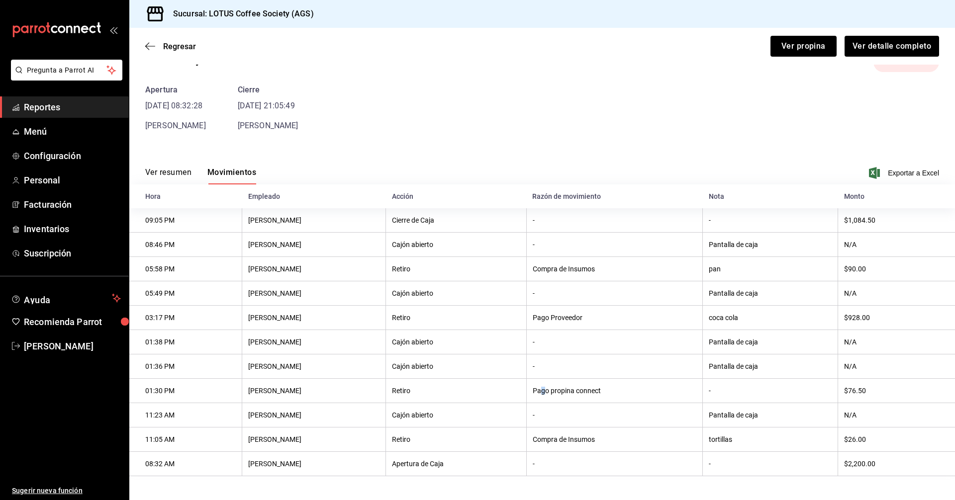
click at [555, 390] on th "Pago propina connect" at bounding box center [614, 391] width 177 height 24
drag, startPoint x: 561, startPoint y: 390, endPoint x: 634, endPoint y: 390, distance: 72.6
click at [602, 390] on th "Pago propina connect" at bounding box center [614, 391] width 177 height 24
drag, startPoint x: 634, startPoint y: 390, endPoint x: 685, endPoint y: 389, distance: 50.7
click at [635, 390] on th "Pago propina connect" at bounding box center [614, 391] width 177 height 24
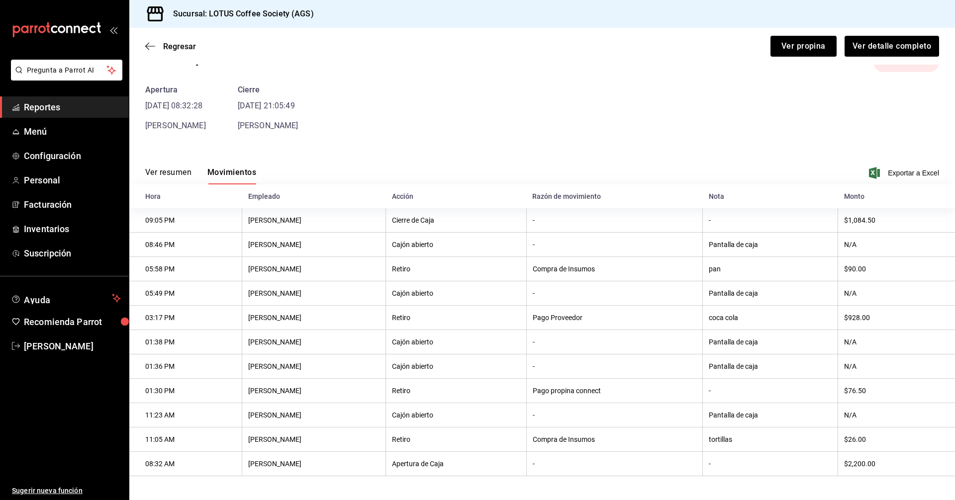
drag, startPoint x: 685, startPoint y: 389, endPoint x: 815, endPoint y: 388, distance: 129.8
click at [742, 396] on tr "01:30 PM ARMANDO VARGAS Retiro Pago propina connect - $76.50" at bounding box center [541, 391] width 825 height 24
click at [815, 388] on th "-" at bounding box center [770, 391] width 135 height 24
click at [836, 389] on tr "01:30 PM ARMANDO VARGAS Retiro Pago propina connect - $76.50" at bounding box center [541, 391] width 825 height 24
click at [889, 387] on th "$76.50" at bounding box center [896, 391] width 117 height 24
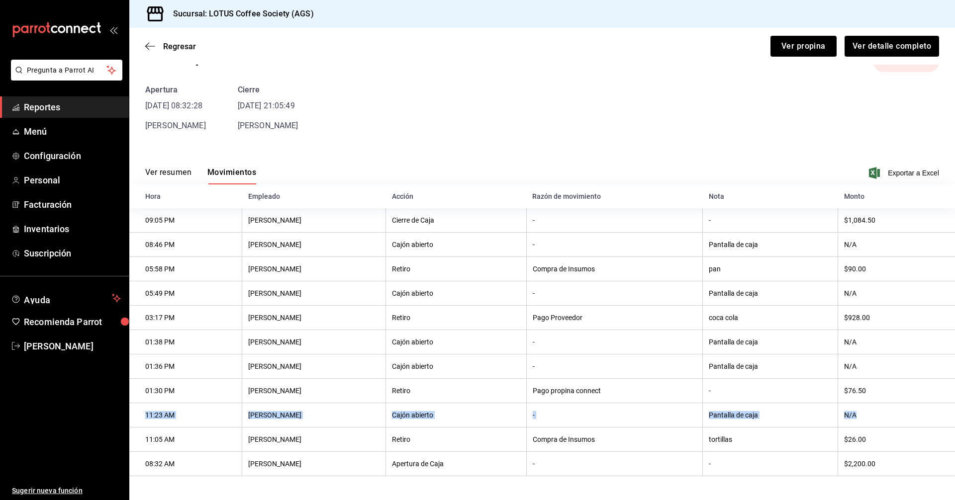
drag, startPoint x: 875, startPoint y: 402, endPoint x: 856, endPoint y: 446, distance: 47.2
click at [874, 404] on tbody "09:05 PM LEONEL DE LUNA Cierre de Caja - - $1,084.50 08:46 PM LEONEL DE LUNA Ca…" at bounding box center [541, 342] width 825 height 268
drag, startPoint x: 856, startPoint y: 446, endPoint x: 748, endPoint y: 463, distance: 109.9
click at [827, 464] on tbody "09:05 PM LEONEL DE LUNA Cierre de Caja - - $1,084.50 08:46 PM LEONEL DE LUNA Ca…" at bounding box center [541, 342] width 825 height 268
drag, startPoint x: 700, startPoint y: 448, endPoint x: 722, endPoint y: 433, distance: 26.8
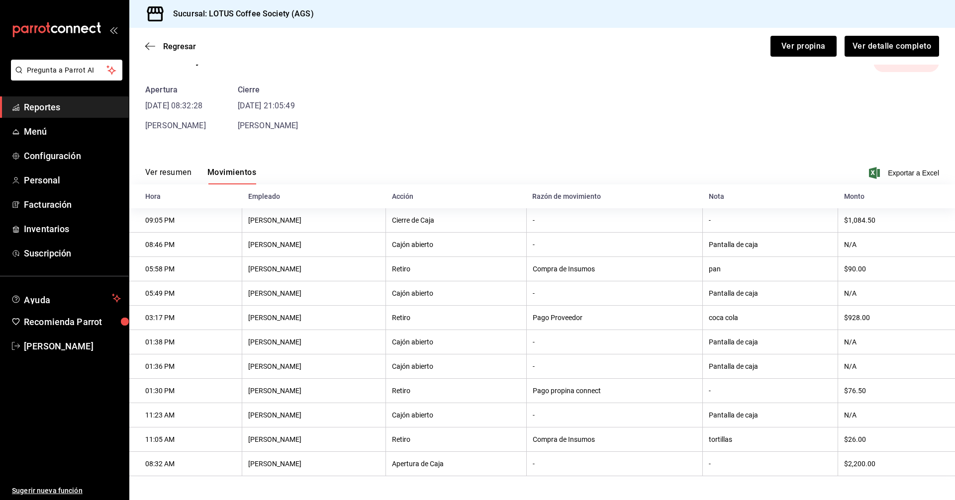
click at [702, 444] on th "Compra de Insumos" at bounding box center [614, 440] width 177 height 24
drag, startPoint x: 763, startPoint y: 431, endPoint x: 904, endPoint y: 430, distance: 141.2
click at [790, 433] on th "tortillas" at bounding box center [770, 440] width 135 height 24
click at [905, 430] on th "$26.00" at bounding box center [896, 440] width 117 height 24
drag, startPoint x: 897, startPoint y: 438, endPoint x: 903, endPoint y: 457, distance: 19.7
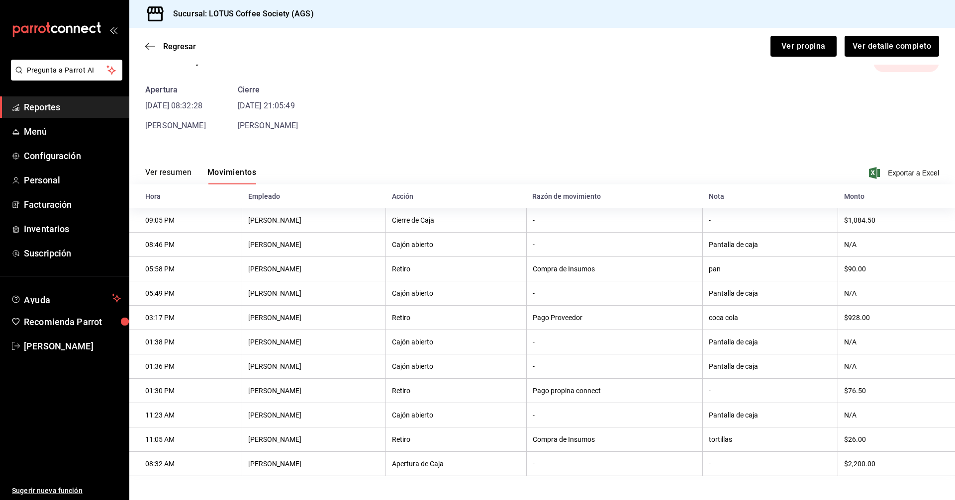
click at [897, 445] on th "$26.00" at bounding box center [896, 440] width 117 height 24
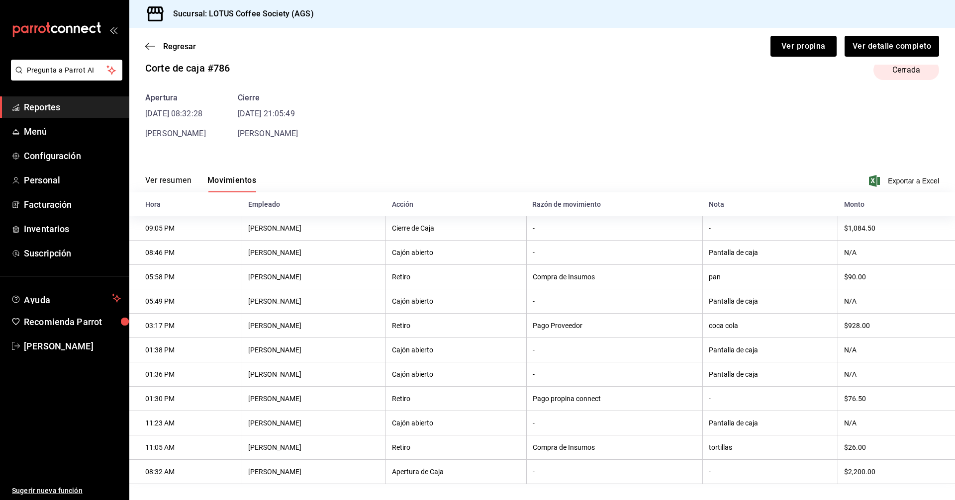
scroll to position [0, 0]
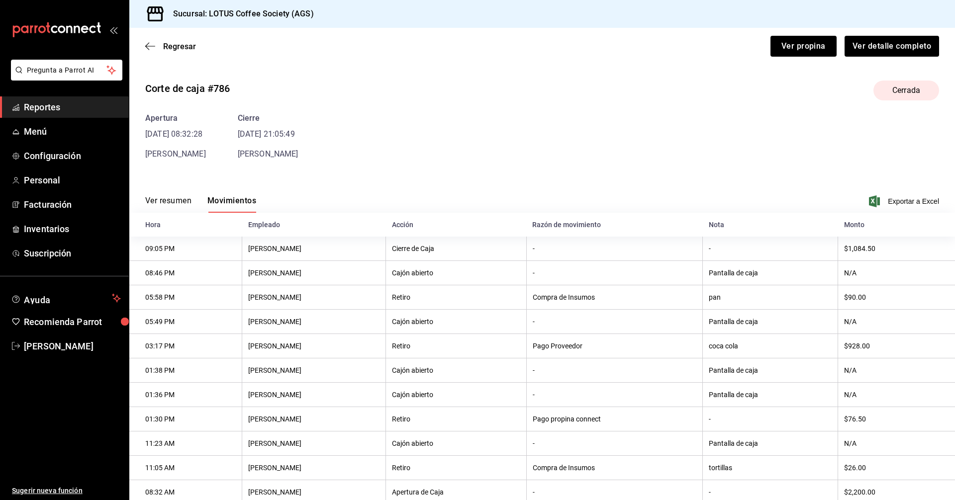
click at [156, 37] on div "Regresar Ver propina Ver detalle completo" at bounding box center [541, 46] width 825 height 37
click at [155, 46] on icon "button" at bounding box center [150, 46] width 10 height 0
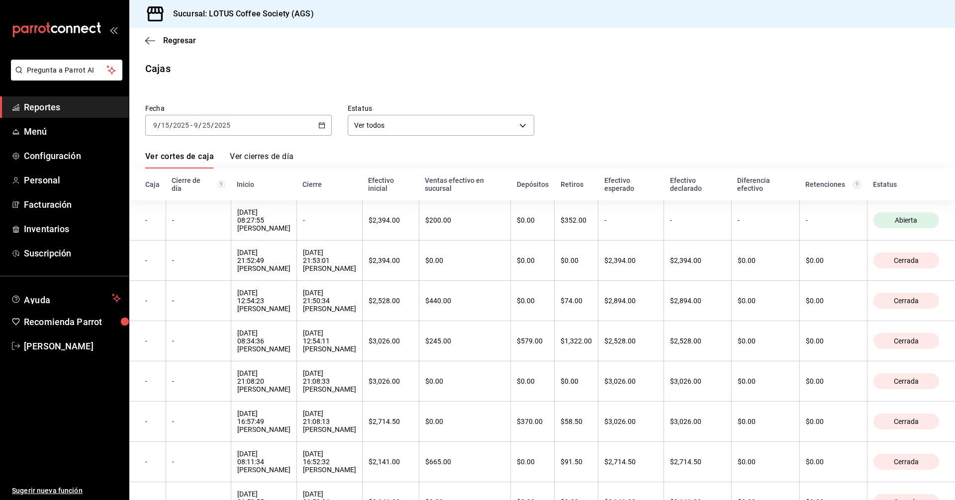
click at [169, 47] on div "Regresar" at bounding box center [541, 40] width 825 height 25
click at [146, 46] on div "Regresar" at bounding box center [541, 40] width 825 height 25
click at [183, 47] on div "Regresar" at bounding box center [541, 40] width 825 height 25
click at [175, 37] on span "Regresar" at bounding box center [179, 40] width 33 height 9
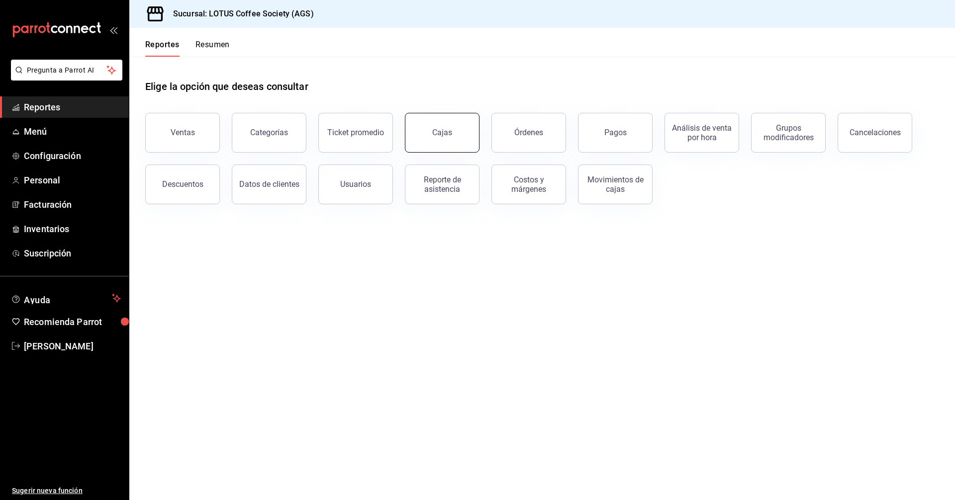
click at [458, 126] on link "Cajas" at bounding box center [442, 133] width 75 height 40
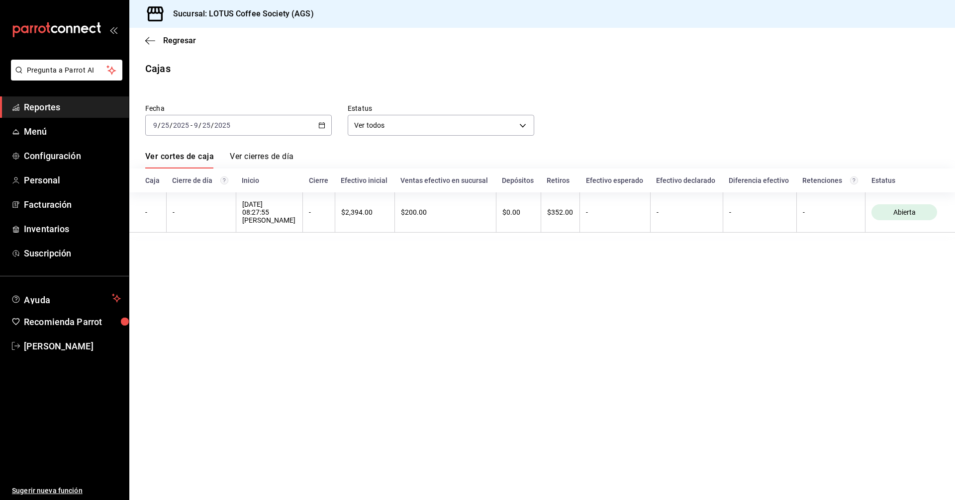
click at [220, 117] on div "2025-09-25 9 / 25 / 2025 - 2025-09-25 9 / 25 / 2025" at bounding box center [238, 125] width 186 height 21
click at [190, 273] on li "Rango de fechas" at bounding box center [192, 267] width 93 height 22
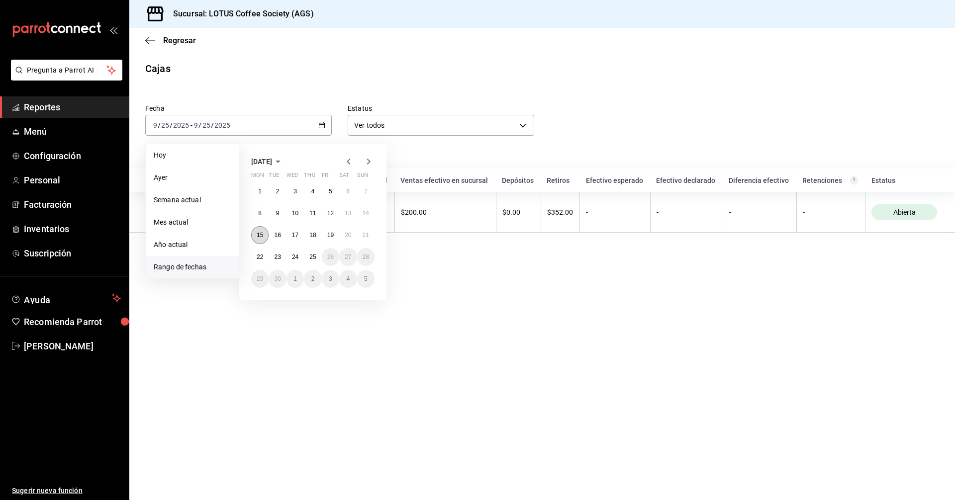
click at [262, 235] on abbr "15" at bounding box center [260, 235] width 6 height 7
click at [310, 252] on button "25" at bounding box center [312, 257] width 17 height 18
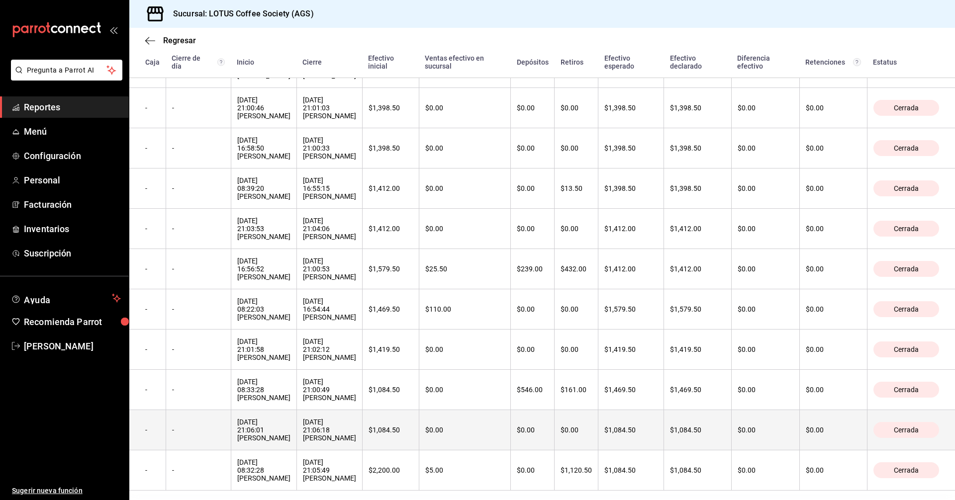
scroll to position [784, 0]
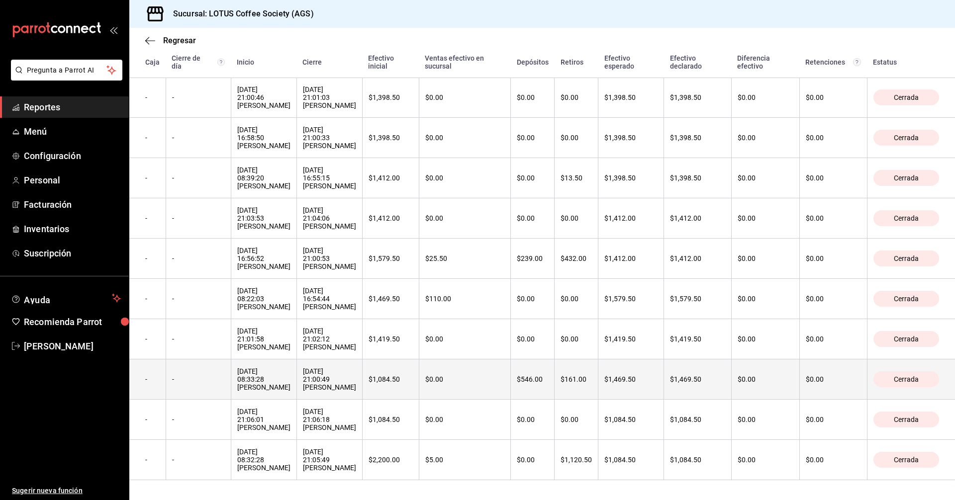
click at [269, 388] on th "17/09/2025 08:33:28 ADRIAN BAEZ" at bounding box center [264, 380] width 66 height 40
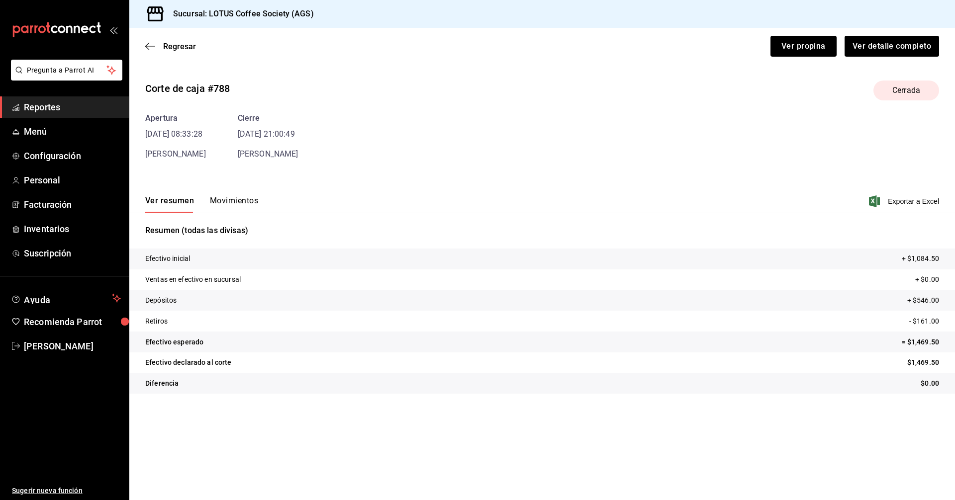
click at [230, 199] on button "Movimientos" at bounding box center [234, 204] width 48 height 17
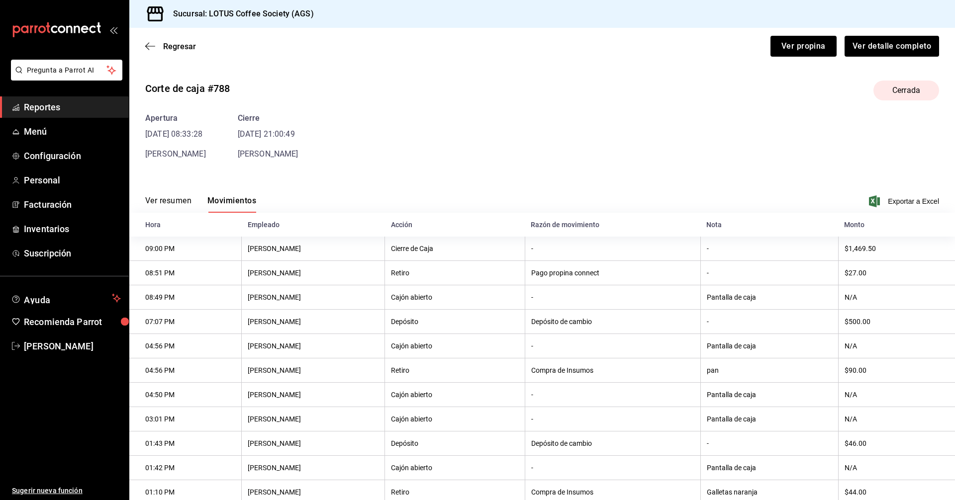
click at [176, 204] on button "Ver resumen" at bounding box center [168, 204] width 46 height 17
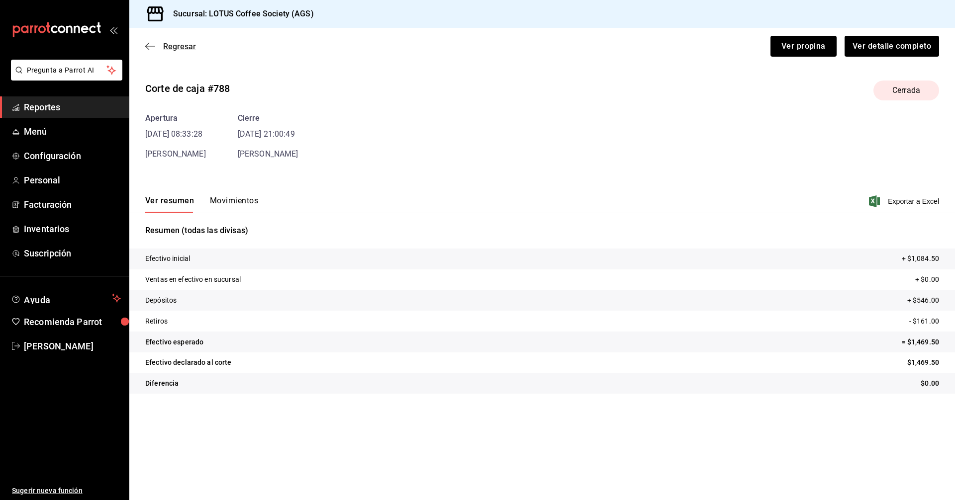
click at [161, 45] on span "Regresar" at bounding box center [170, 46] width 51 height 9
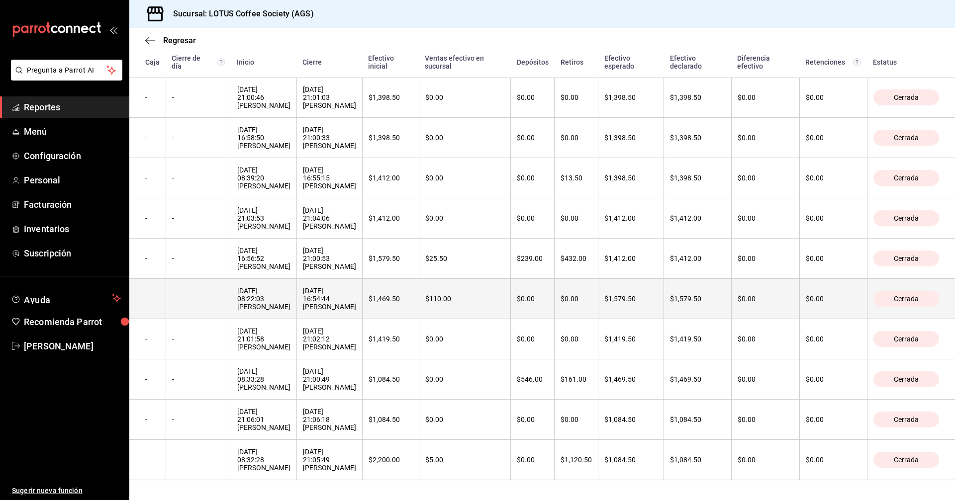
scroll to position [734, 0]
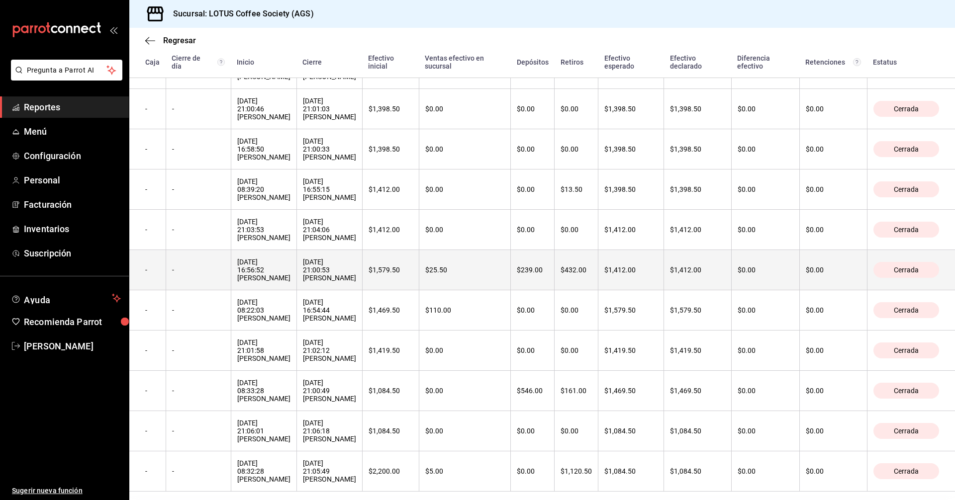
click at [273, 282] on div "18/09/2025 16:56:52 LEONEL DE LUNA" at bounding box center [263, 270] width 53 height 24
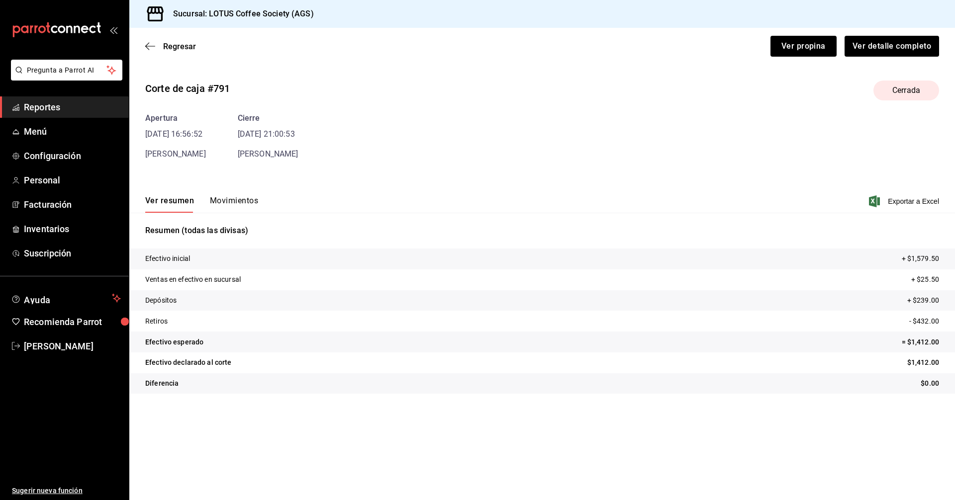
click at [235, 197] on button "Movimientos" at bounding box center [234, 204] width 48 height 17
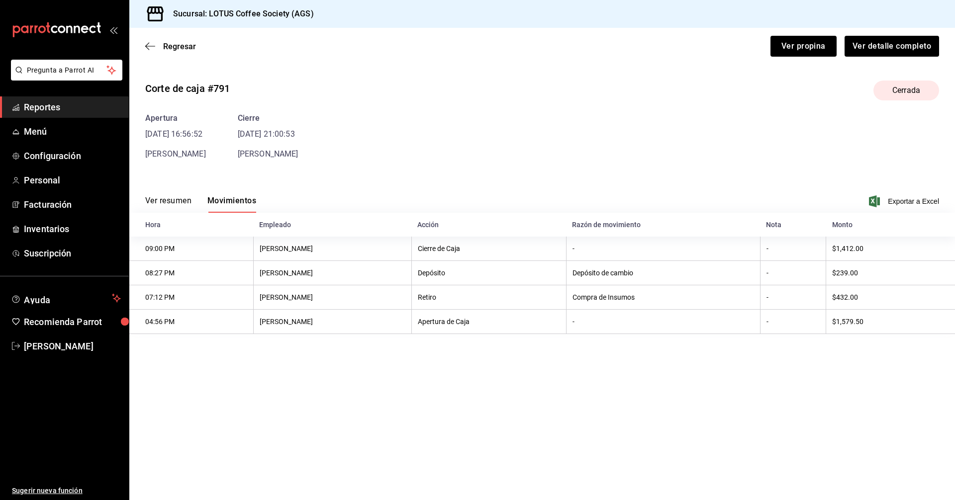
click at [178, 189] on div "Ver resumen Movimientos Exportar a Excel" at bounding box center [541, 198] width 825 height 29
click at [174, 200] on button "Ver resumen" at bounding box center [168, 204] width 46 height 17
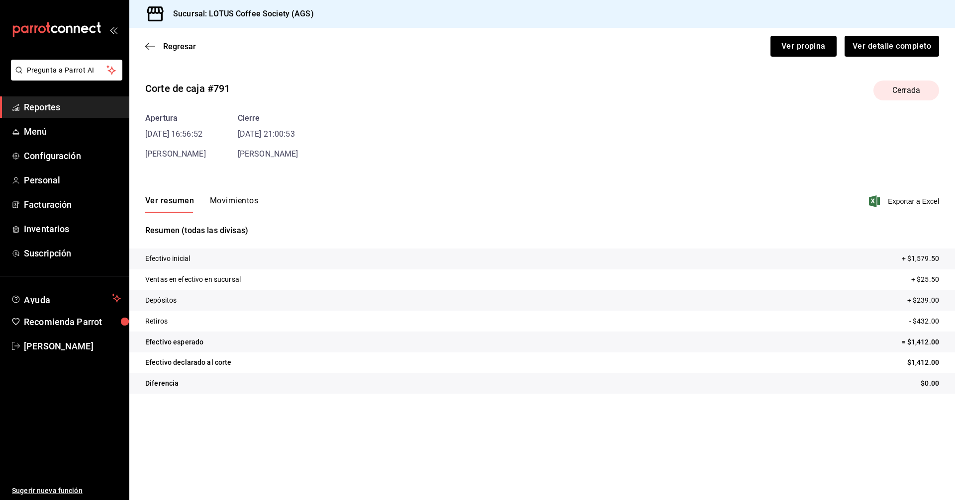
click at [240, 200] on button "Movimientos" at bounding box center [234, 204] width 48 height 17
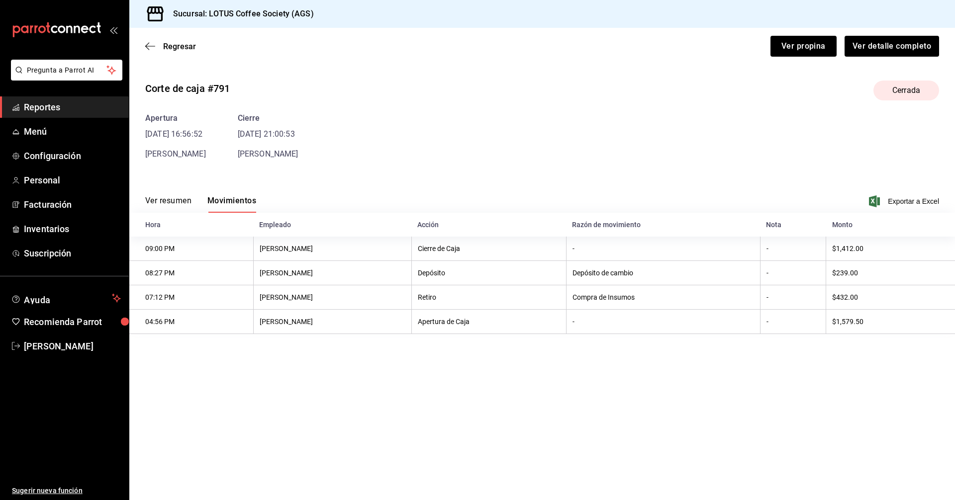
click at [472, 296] on th "Retiro" at bounding box center [488, 297] width 155 height 24
click at [181, 53] on div "Regresar Ver propina Ver detalle completo" at bounding box center [541, 46] width 825 height 37
click at [175, 46] on span "Regresar" at bounding box center [179, 46] width 33 height 9
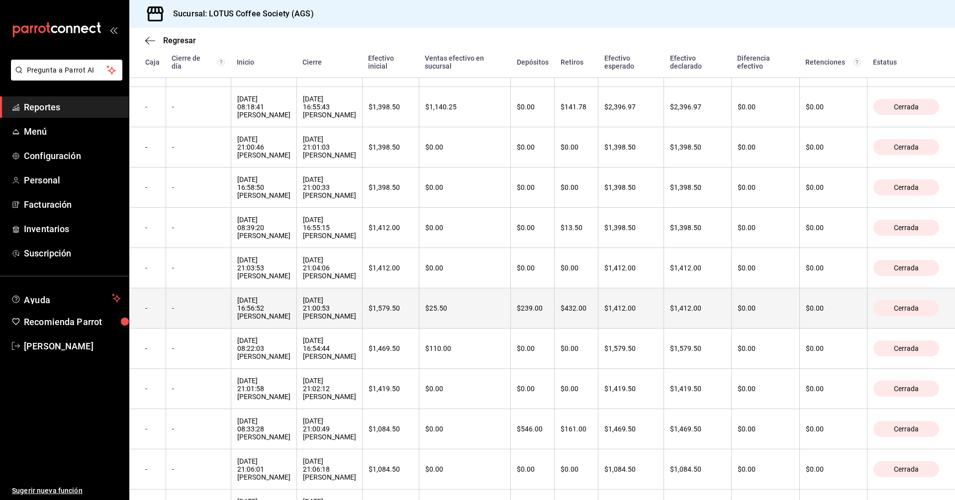
scroll to position [684, 0]
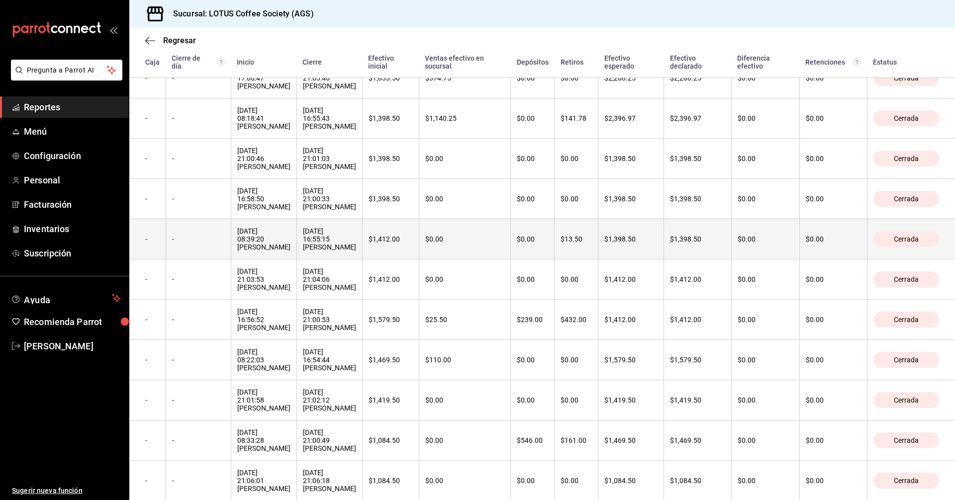
click at [585, 260] on th "$13.50" at bounding box center [576, 239] width 44 height 40
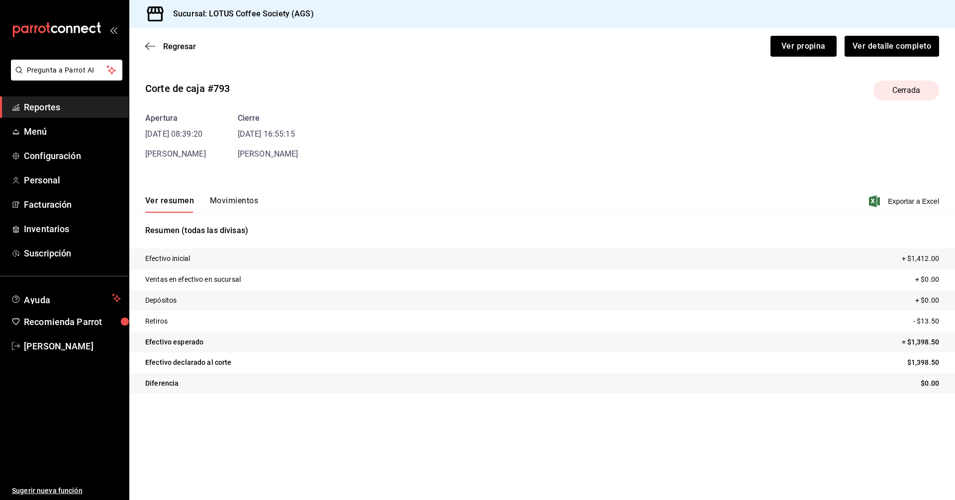
click at [236, 202] on button "Movimientos" at bounding box center [234, 204] width 48 height 17
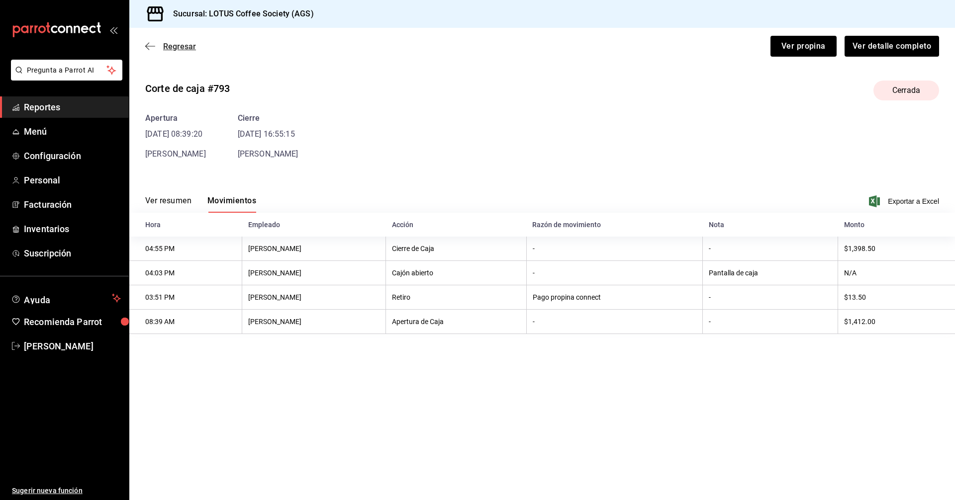
click at [184, 46] on span "Regresar" at bounding box center [179, 46] width 33 height 9
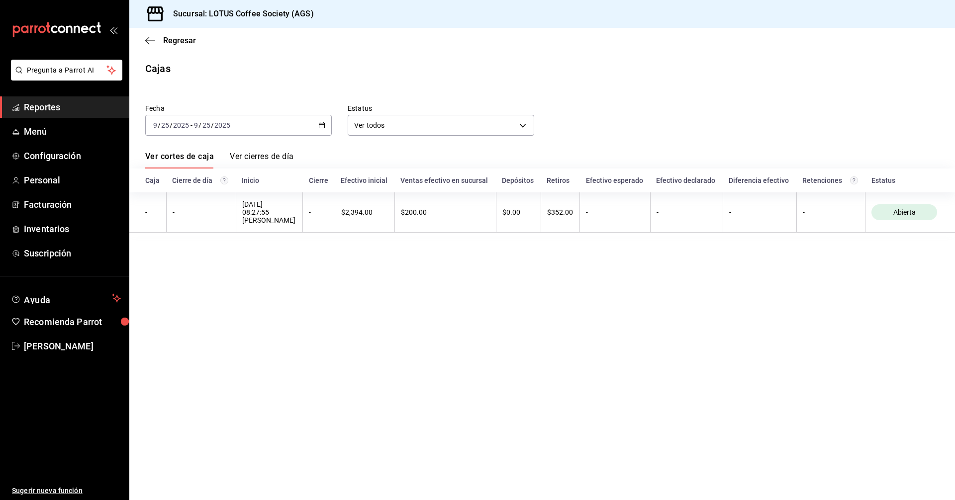
click at [223, 131] on div "2025-09-25 9 / 25 / 2025 - 2025-09-25 9 / 25 / 2025" at bounding box center [238, 125] width 186 height 21
click at [187, 271] on span "Rango de fechas" at bounding box center [192, 267] width 77 height 10
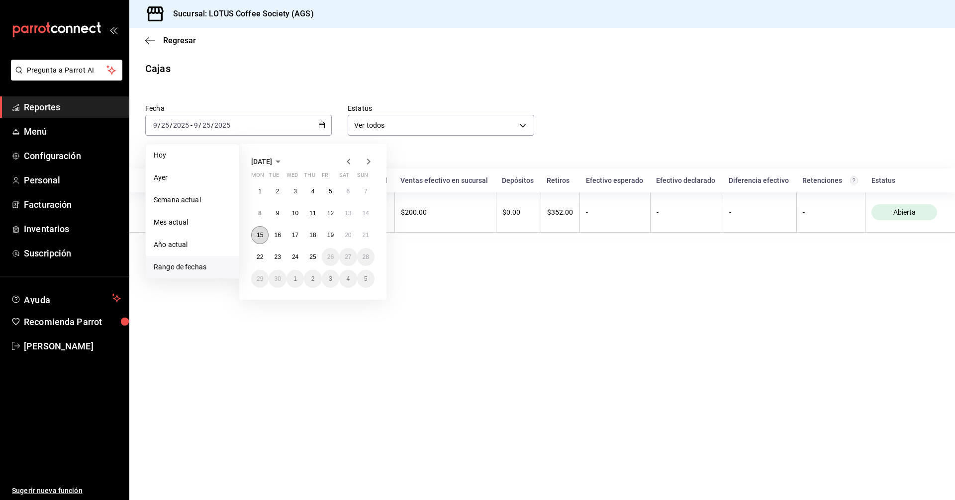
click at [252, 235] on button "15" at bounding box center [259, 235] width 17 height 18
click at [320, 258] on button "25" at bounding box center [312, 257] width 17 height 18
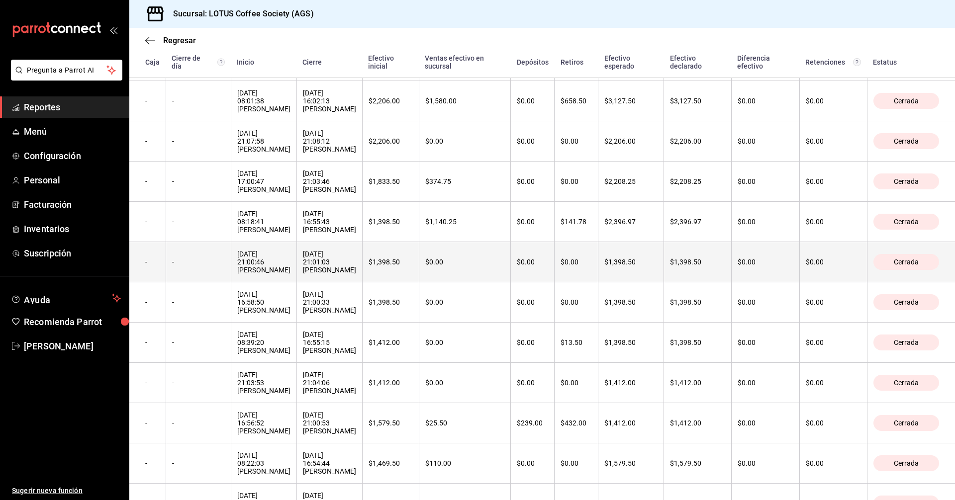
scroll to position [585, 0]
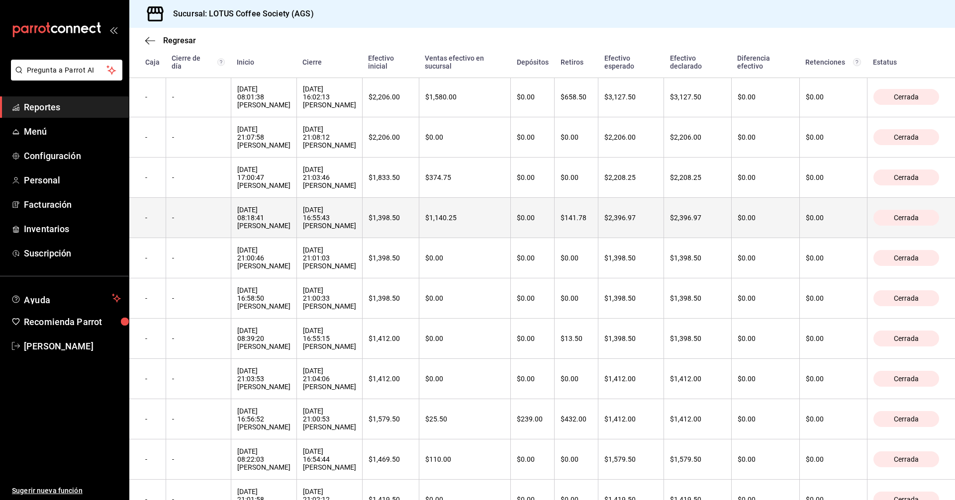
click at [491, 238] on th "$1,140.25" at bounding box center [465, 218] width 92 height 40
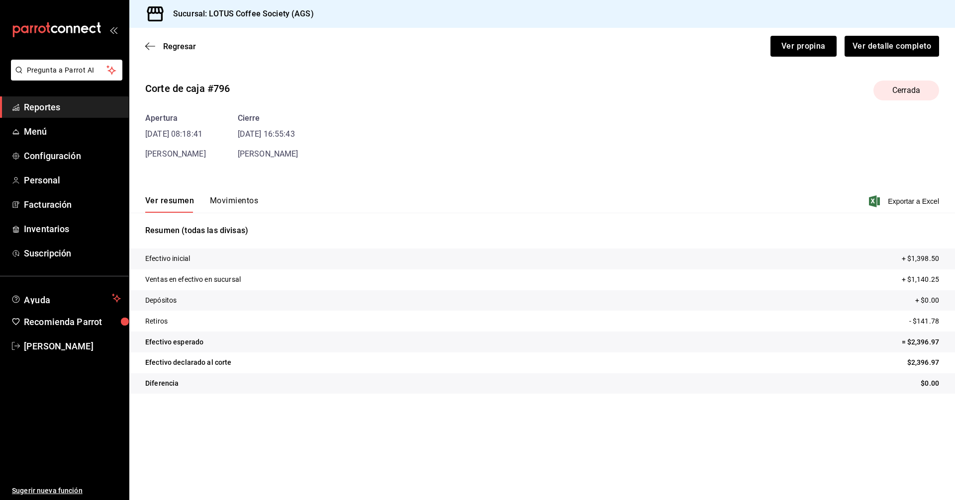
drag, startPoint x: 233, startPoint y: 189, endPoint x: 236, endPoint y: 203, distance: 14.4
click at [233, 189] on div "Ver resumen Movimientos Exportar a Excel" at bounding box center [541, 198] width 825 height 29
click at [236, 203] on button "Movimientos" at bounding box center [234, 204] width 48 height 17
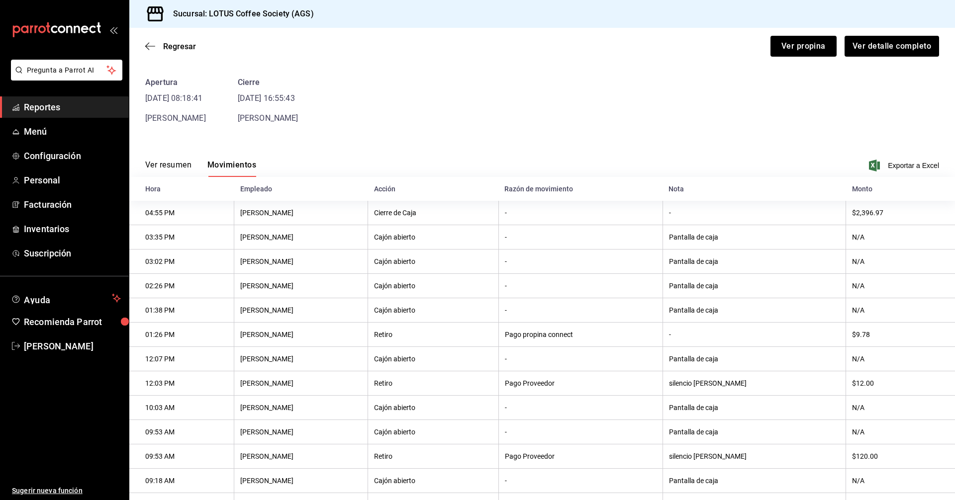
scroll to position [84, 0]
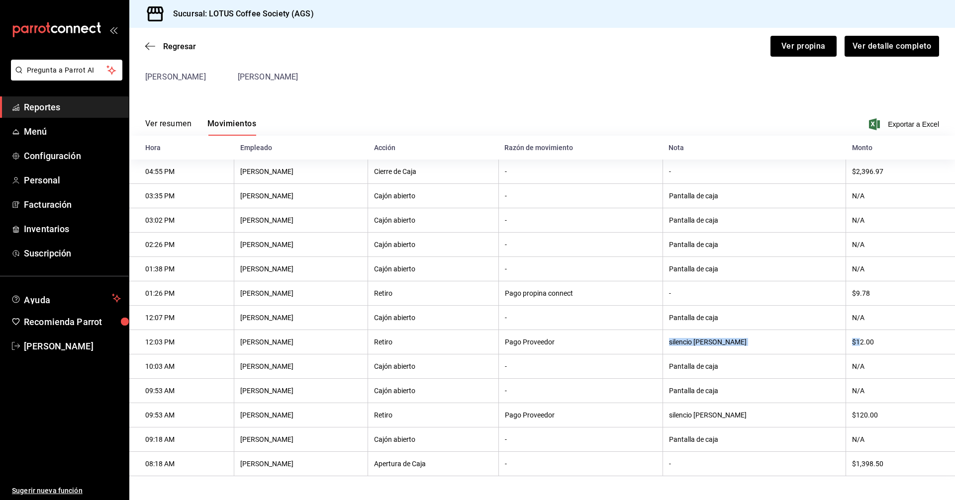
drag, startPoint x: 710, startPoint y: 340, endPoint x: 851, endPoint y: 339, distance: 141.2
click at [850, 339] on tr "12:03 PM ANDREA DELGADO Retiro Pago Proveedor silencio bruno $12.00" at bounding box center [541, 342] width 825 height 24
click at [846, 340] on th "$12.00" at bounding box center [900, 342] width 109 height 24
drag, startPoint x: 841, startPoint y: 340, endPoint x: 874, endPoint y: 339, distance: 32.3
click at [874, 339] on th "$12.00" at bounding box center [900, 342] width 109 height 24
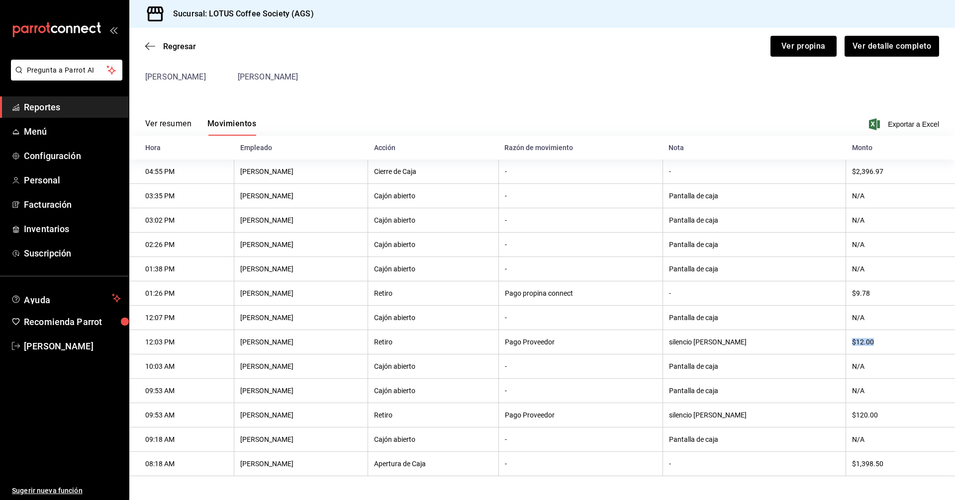
click at [868, 339] on th "$12.00" at bounding box center [900, 342] width 109 height 24
click at [867, 339] on th "$12.00" at bounding box center [900, 342] width 109 height 24
click at [662, 409] on th "Pago Proveedor" at bounding box center [580, 415] width 164 height 24
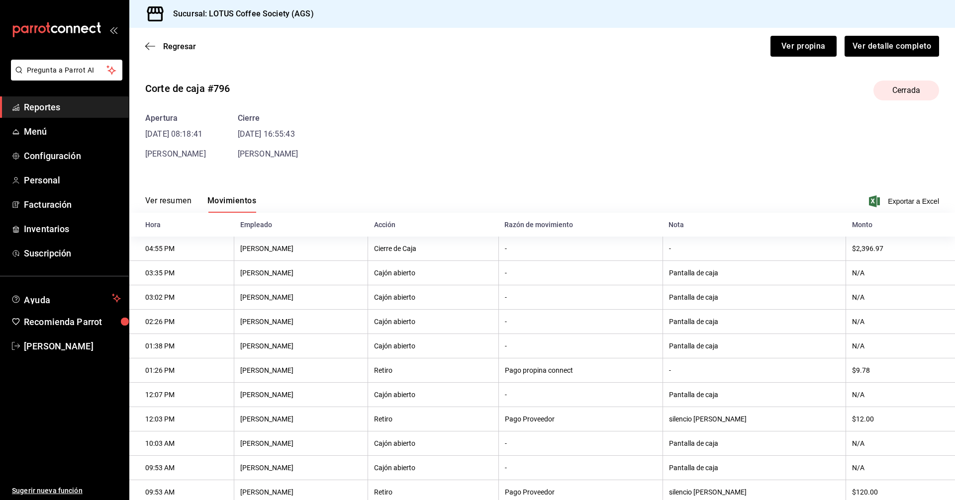
click at [156, 54] on div "Regresar Ver propina Ver detalle completo" at bounding box center [541, 46] width 825 height 37
click at [176, 44] on span "Regresar" at bounding box center [179, 46] width 33 height 9
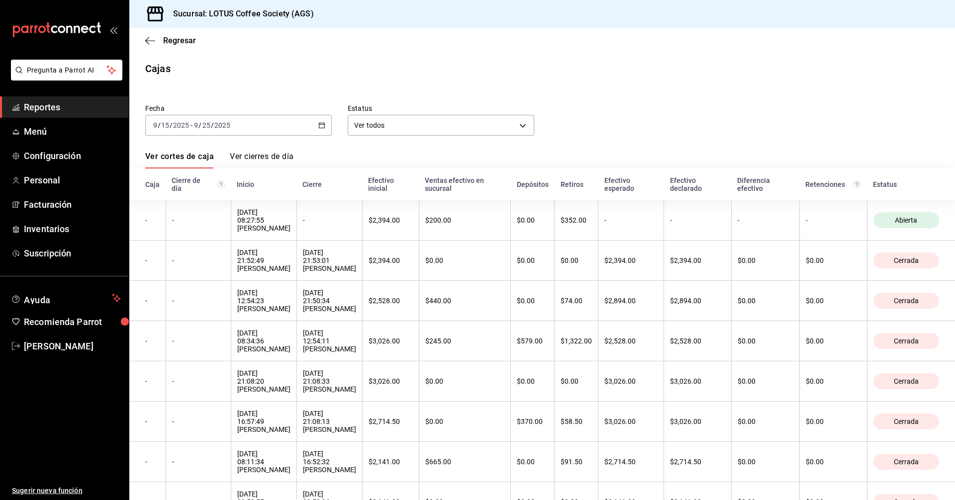
click at [168, 113] on div "Fecha 2025-09-15 9 / 15 / 2025 - 2025-09-25 9 / 25 / 2025" at bounding box center [230, 112] width 202 height 48
click at [173, 121] on input "2025" at bounding box center [181, 125] width 17 height 8
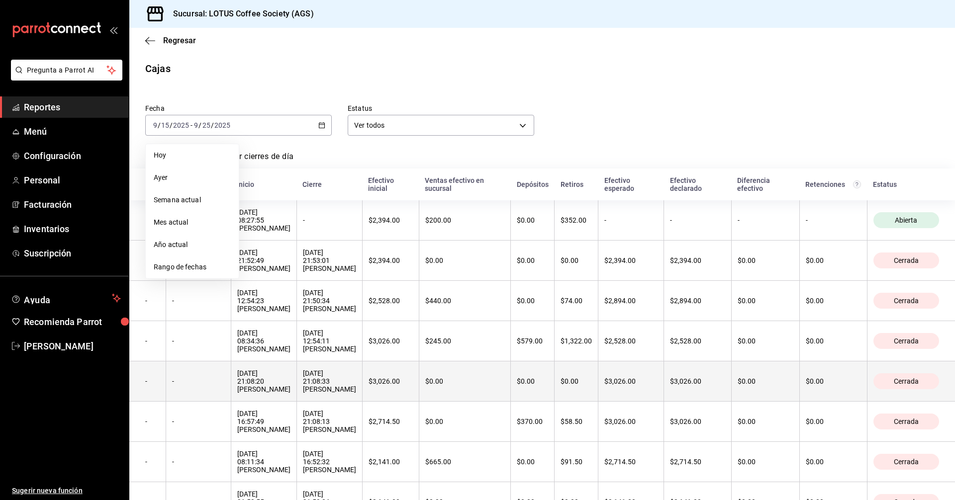
click at [623, 383] on th "$3,026.00" at bounding box center [631, 382] width 66 height 40
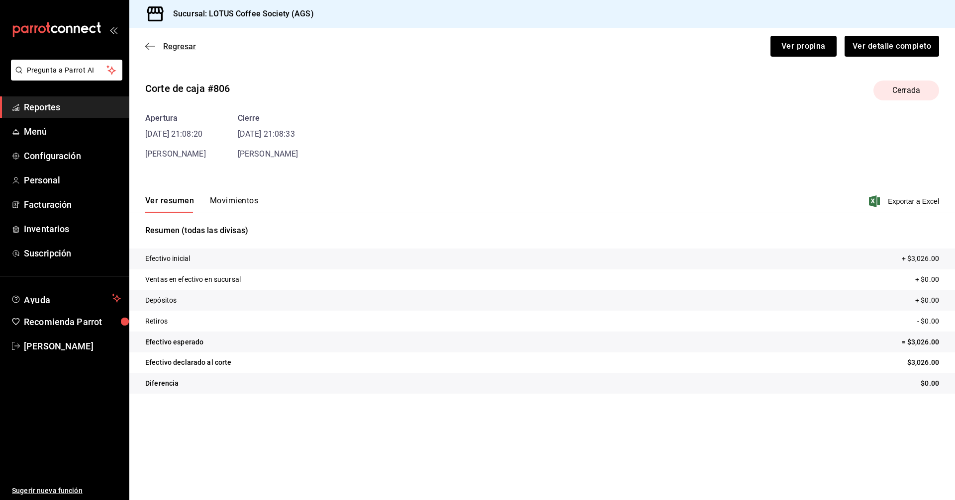
click at [172, 47] on span "Regresar" at bounding box center [179, 46] width 33 height 9
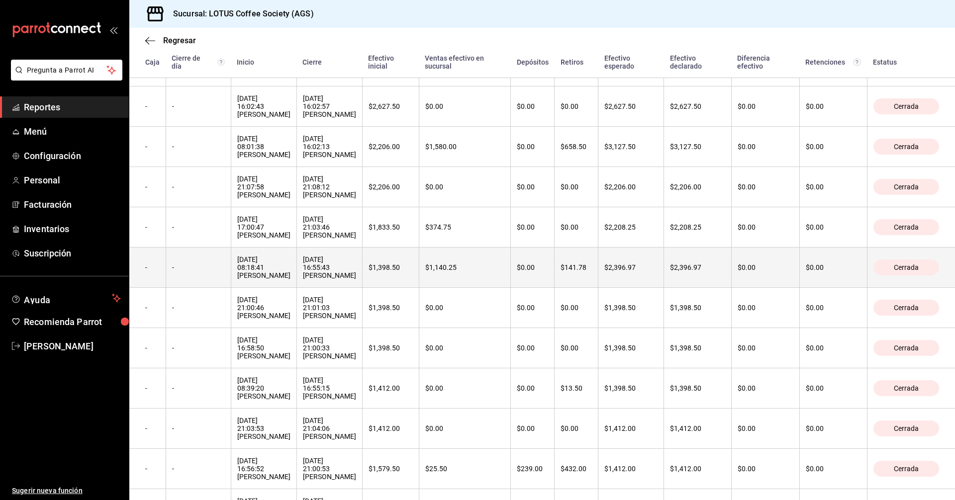
scroll to position [485, 0]
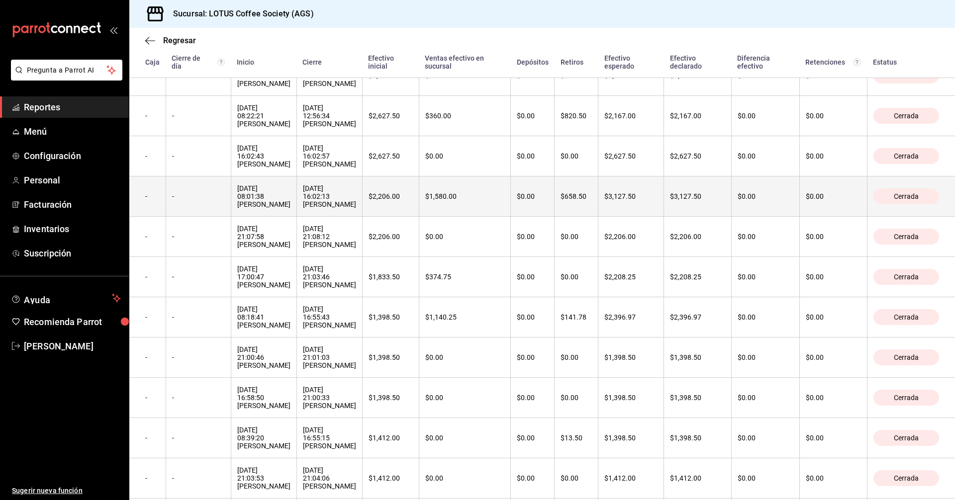
click at [572, 217] on th "$658.50" at bounding box center [576, 197] width 44 height 40
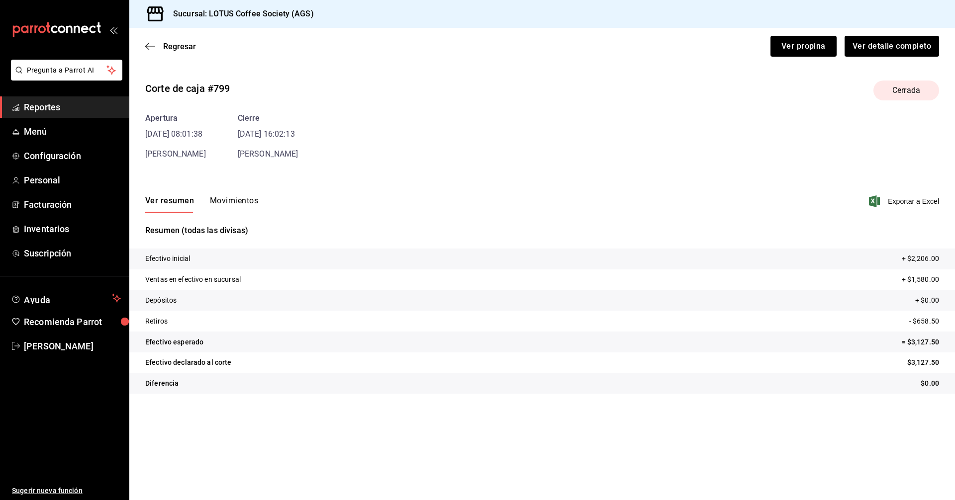
click at [234, 204] on button "Movimientos" at bounding box center [234, 204] width 48 height 17
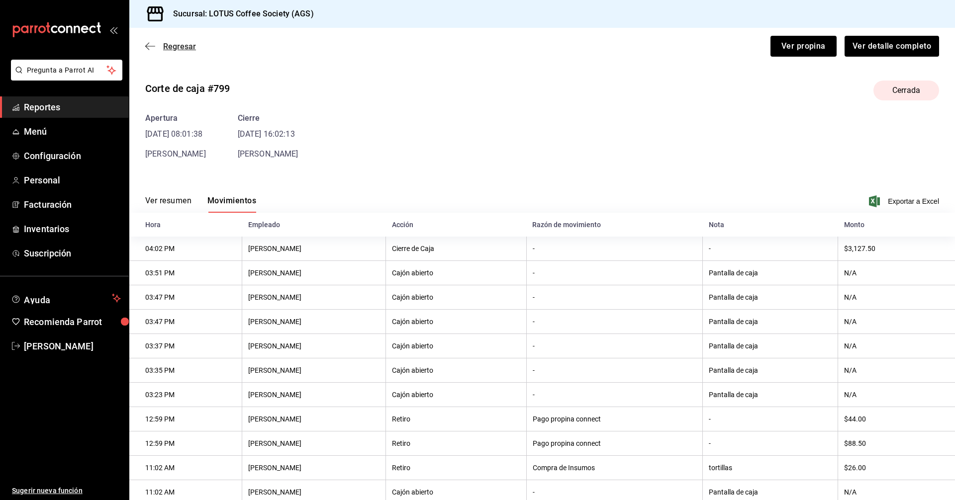
click at [182, 49] on span "Regresar" at bounding box center [179, 46] width 33 height 9
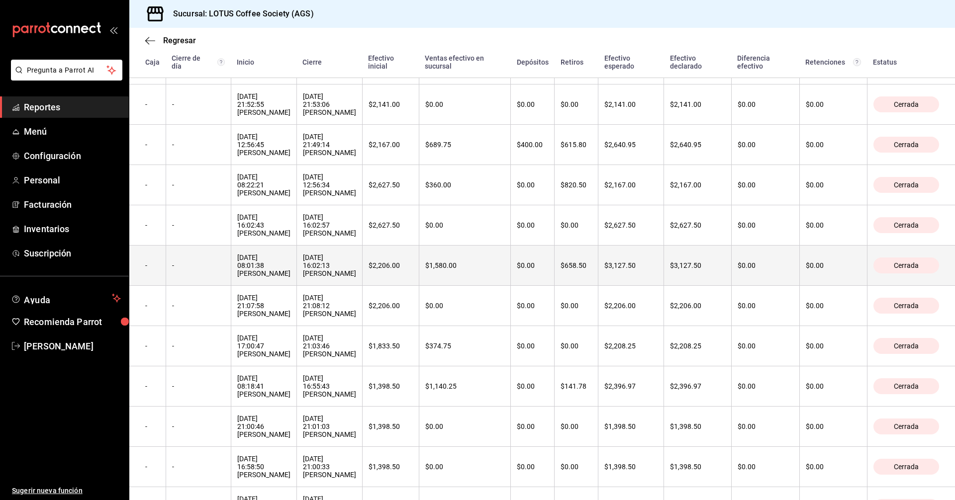
scroll to position [366, 0]
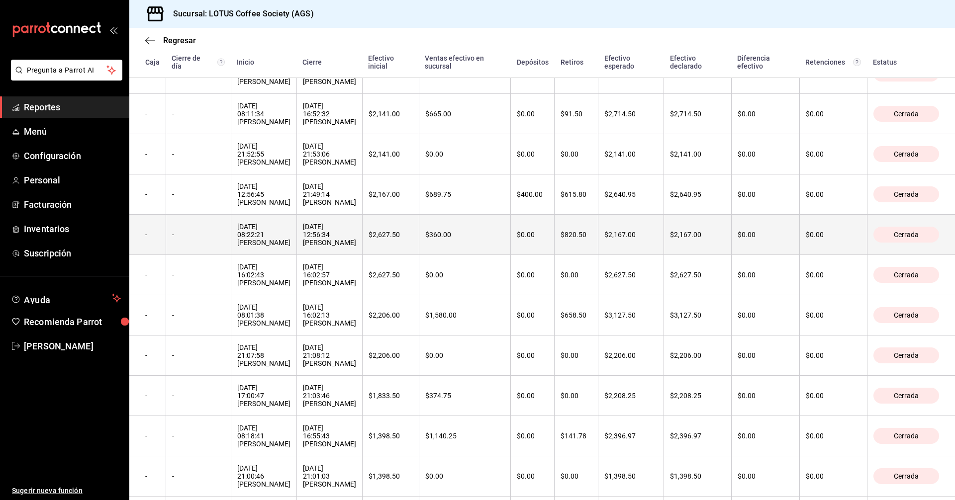
click at [581, 255] on th "$820.50" at bounding box center [576, 235] width 44 height 40
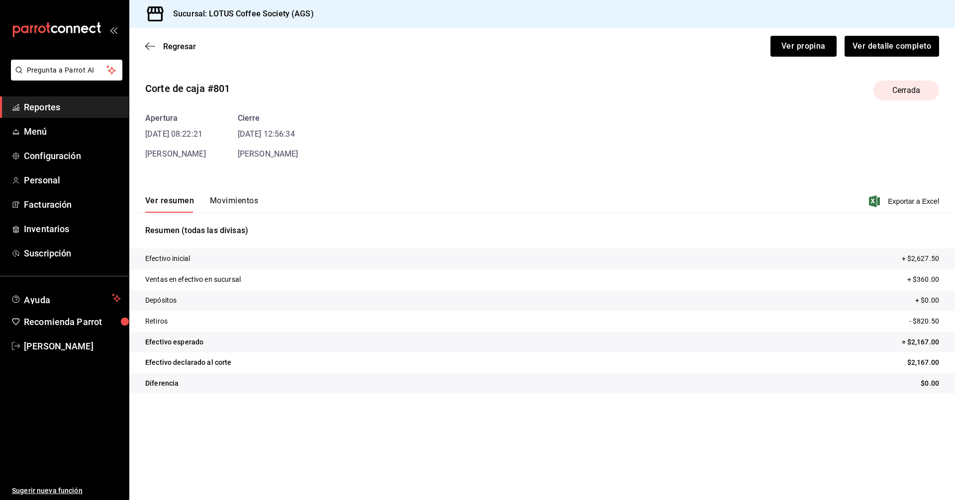
click at [235, 156] on div "Apertura 22/09/25 08:22:21 ADRIAN BAEZ Cierre 22/09/25 12:56:34 ADRIAN BAEZ" at bounding box center [542, 136] width 794 height 48
click at [233, 196] on button "Movimientos" at bounding box center [234, 204] width 48 height 17
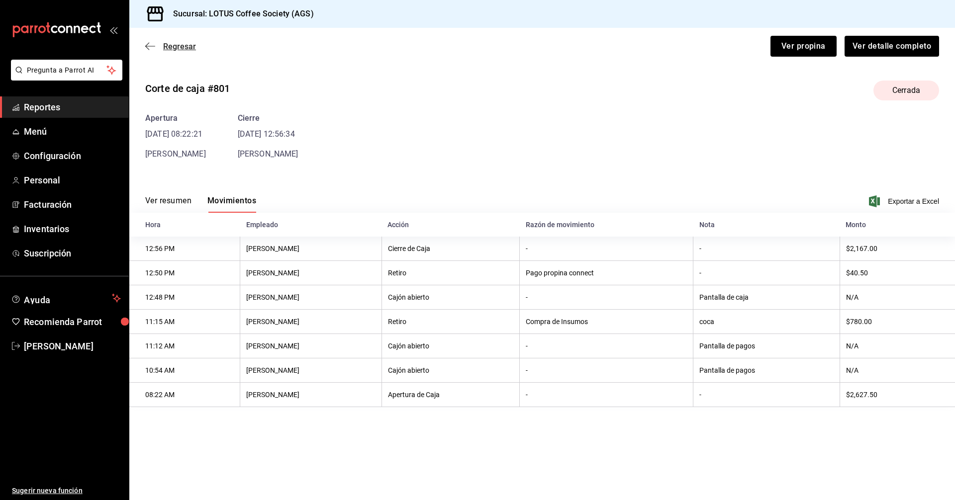
click at [181, 50] on span "Regresar" at bounding box center [179, 46] width 33 height 9
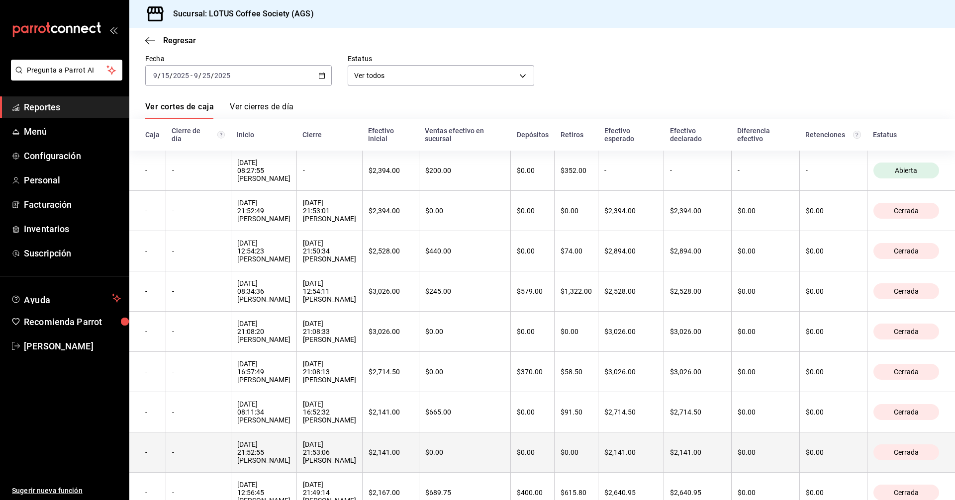
scroll to position [99, 0]
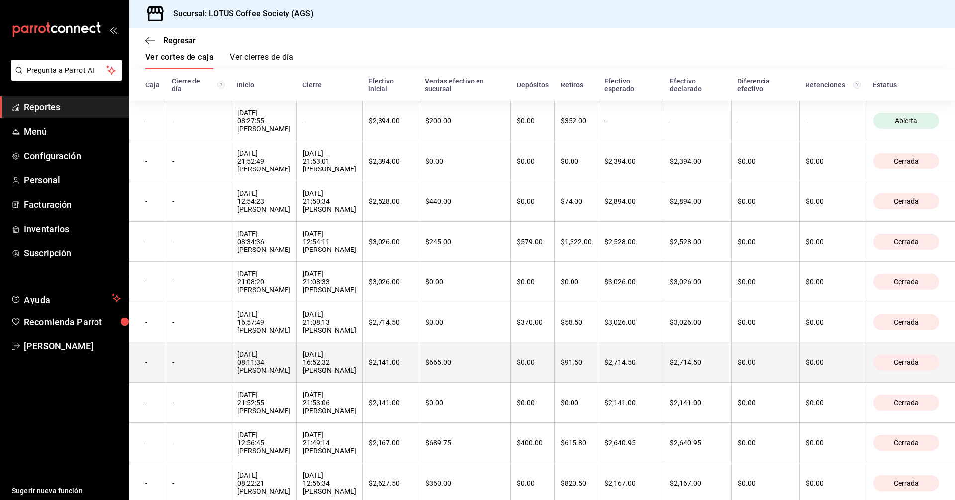
click at [579, 383] on th "$91.50" at bounding box center [576, 363] width 44 height 40
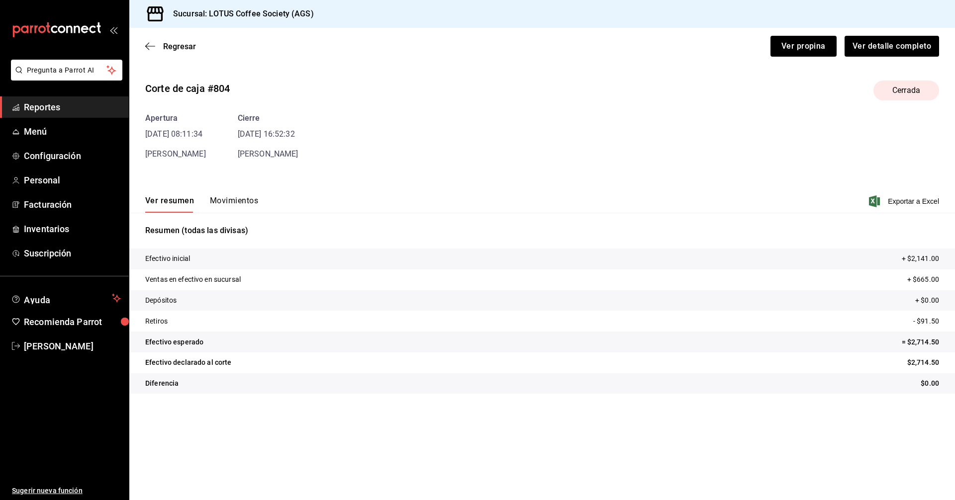
click at [232, 194] on div "Ver resumen Movimientos Exportar a Excel" at bounding box center [541, 198] width 825 height 29
click at [225, 207] on button "Movimientos" at bounding box center [234, 204] width 48 height 17
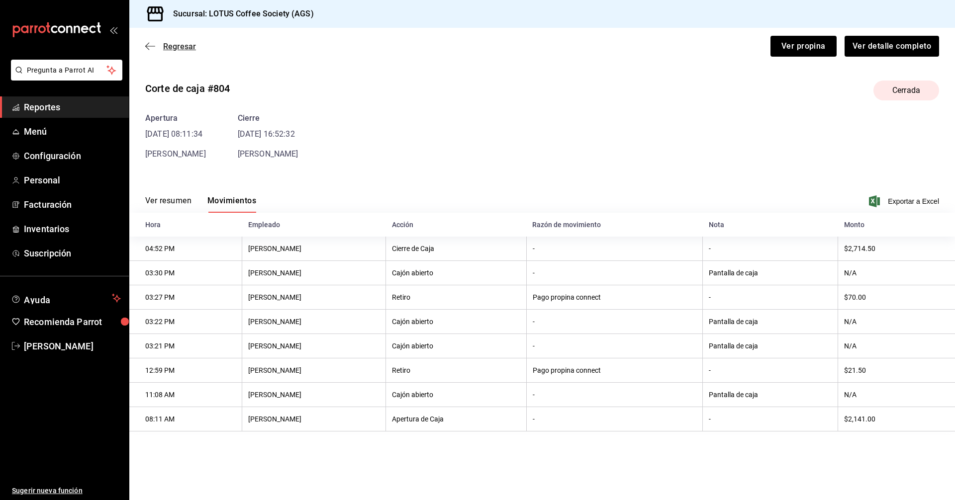
click at [167, 50] on span "Regresar" at bounding box center [179, 46] width 33 height 9
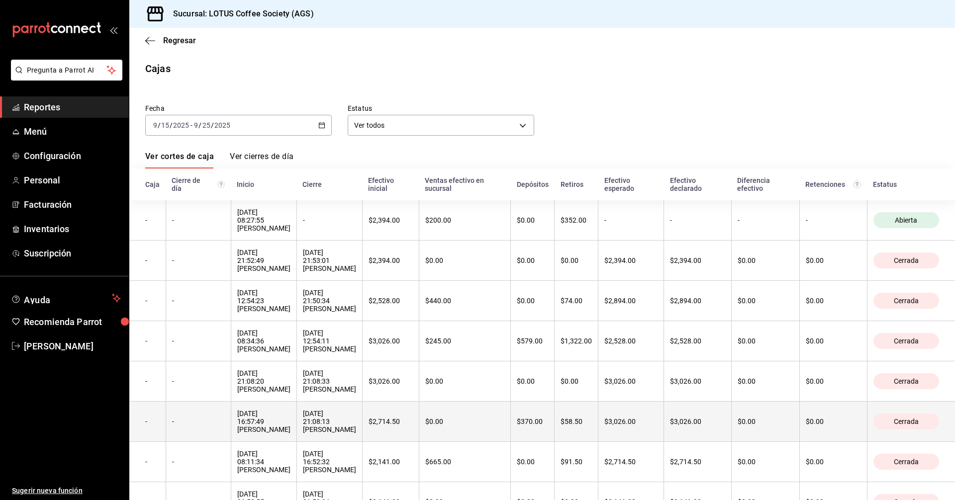
click at [586, 442] on th "$58.50" at bounding box center [576, 422] width 44 height 40
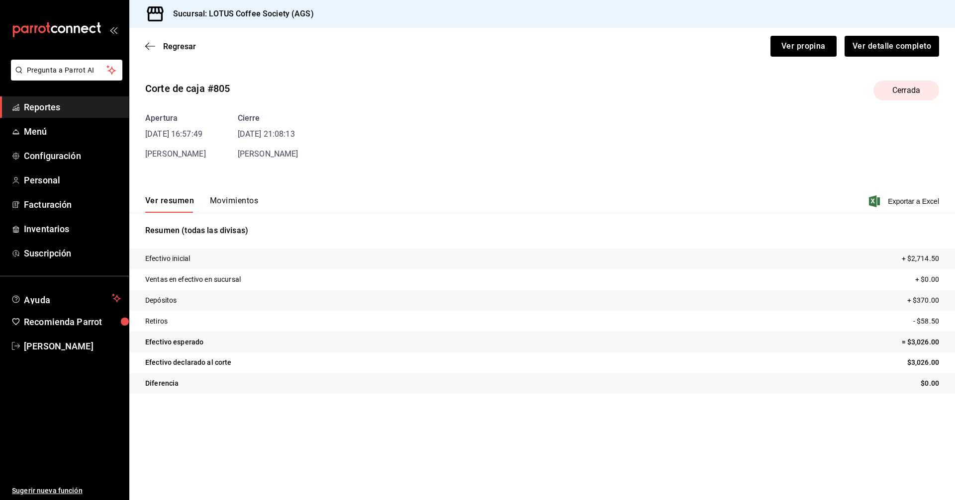
click at [233, 151] on div "Corte de caja #805 Cerrada Apertura 23/09/25 16:57:49 LEONEL DE LUNA Cierre 23/…" at bounding box center [541, 239] width 825 height 333
click at [239, 206] on button "Movimientos" at bounding box center [234, 204] width 48 height 17
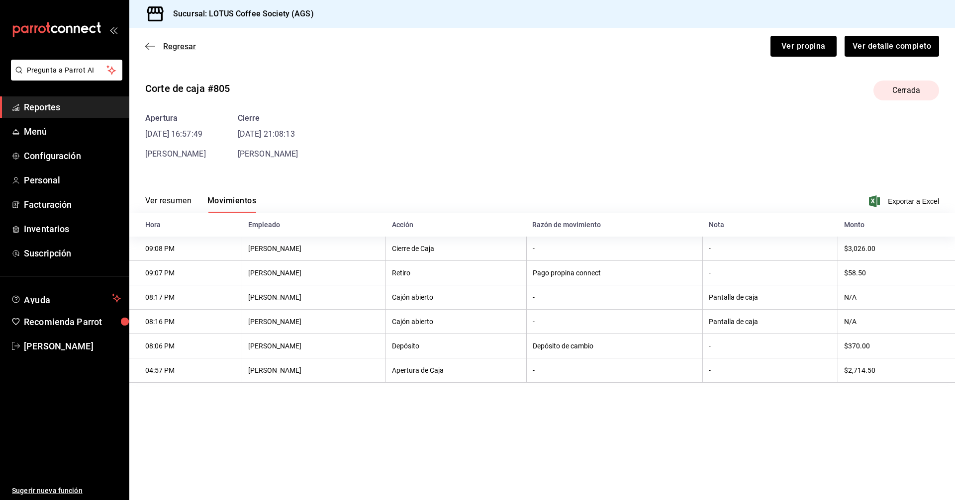
click at [173, 42] on span "Regresar" at bounding box center [179, 46] width 33 height 9
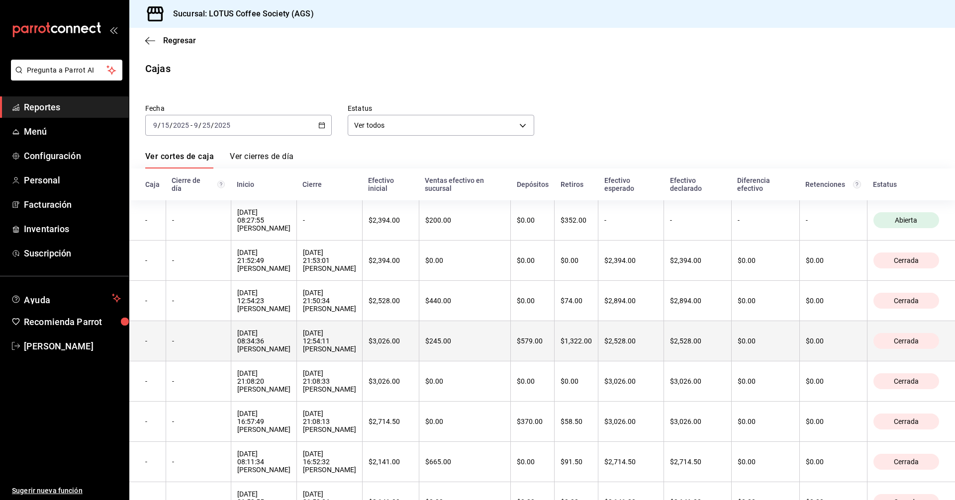
click at [580, 358] on th "$1,322.00" at bounding box center [576, 341] width 44 height 40
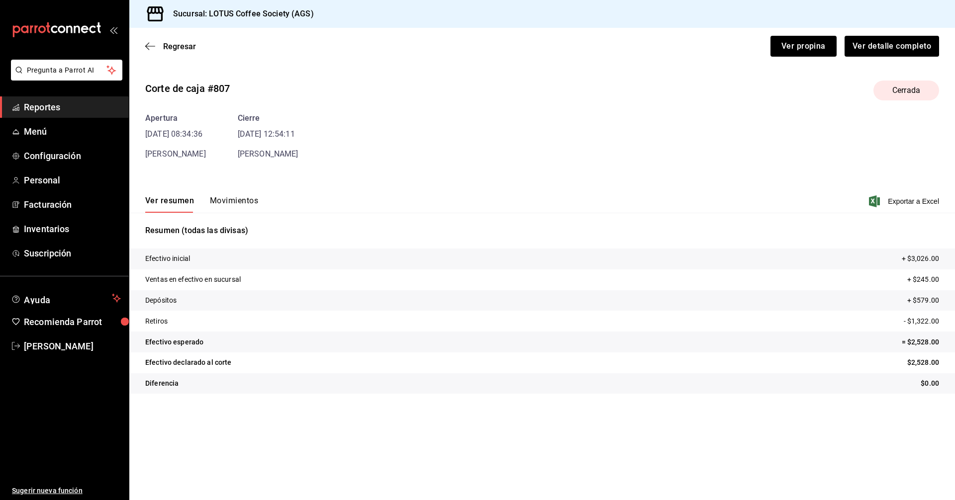
click at [214, 169] on div "Corte de caja #807 Cerrada Apertura 24/09/25 08:34:36 ADRIAN BAEZ Cierre 24/09/…" at bounding box center [541, 239] width 825 height 333
click at [228, 191] on div "Ver resumen Movimientos Exportar a Excel" at bounding box center [541, 198] width 825 height 29
click at [236, 210] on button "Movimientos" at bounding box center [234, 204] width 48 height 17
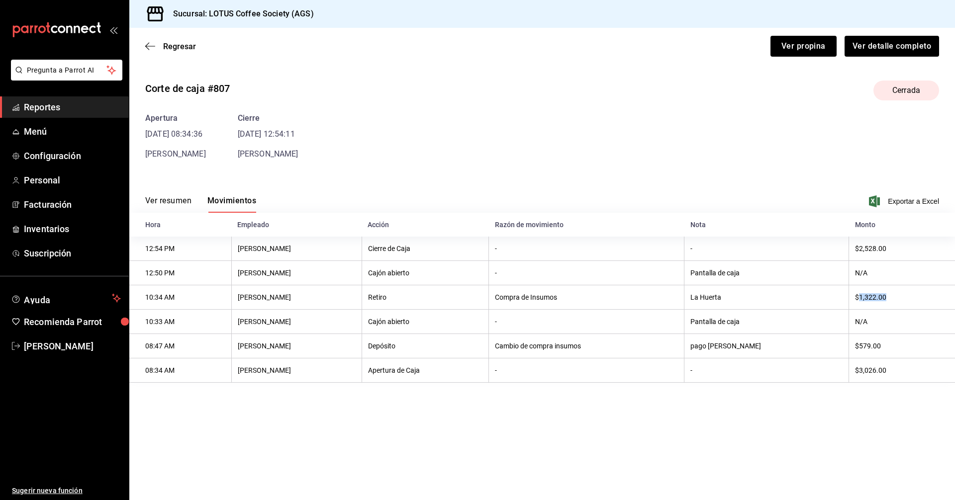
drag, startPoint x: 877, startPoint y: 298, endPoint x: 904, endPoint y: 298, distance: 27.3
click at [904, 298] on th "$1,322.00" at bounding box center [902, 297] width 106 height 24
click at [858, 298] on th "$1,322.00" at bounding box center [902, 297] width 106 height 24
click at [185, 48] on span "Regresar" at bounding box center [179, 46] width 33 height 9
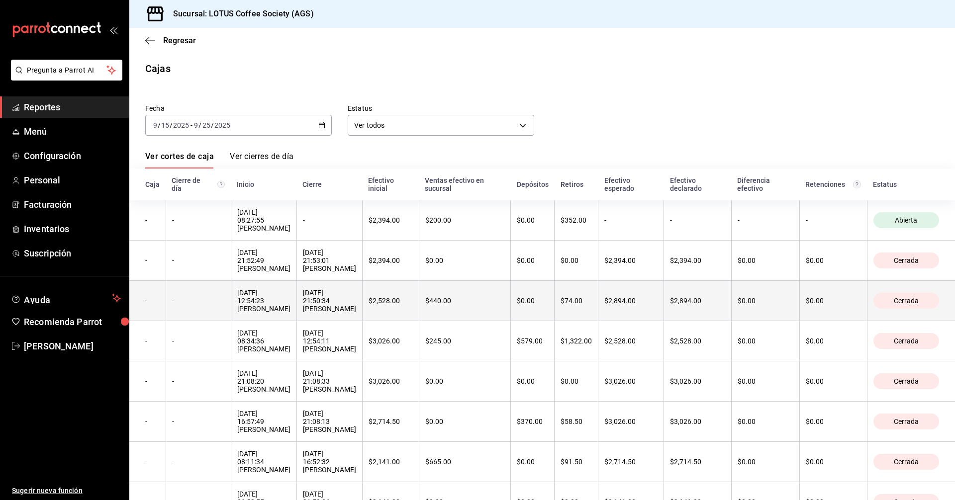
click at [573, 313] on th "$74.00" at bounding box center [576, 301] width 44 height 40
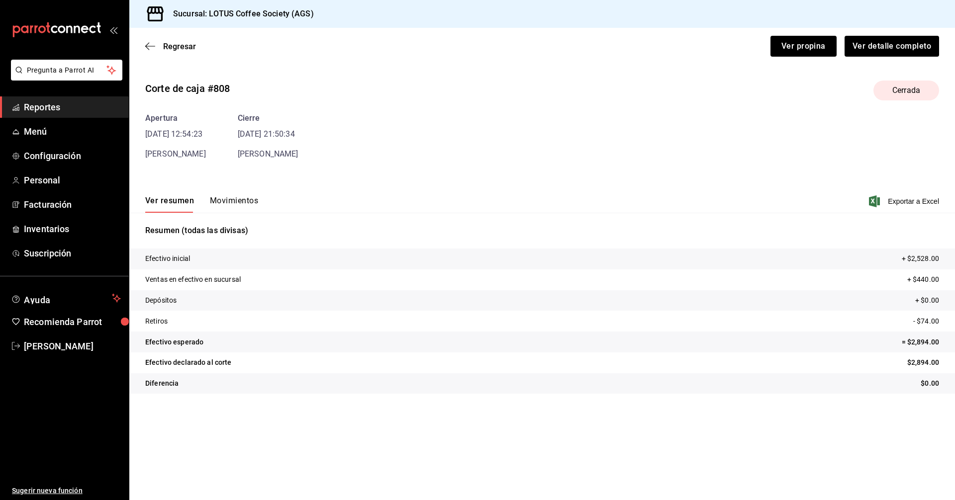
click at [234, 201] on button "Movimientos" at bounding box center [234, 204] width 48 height 17
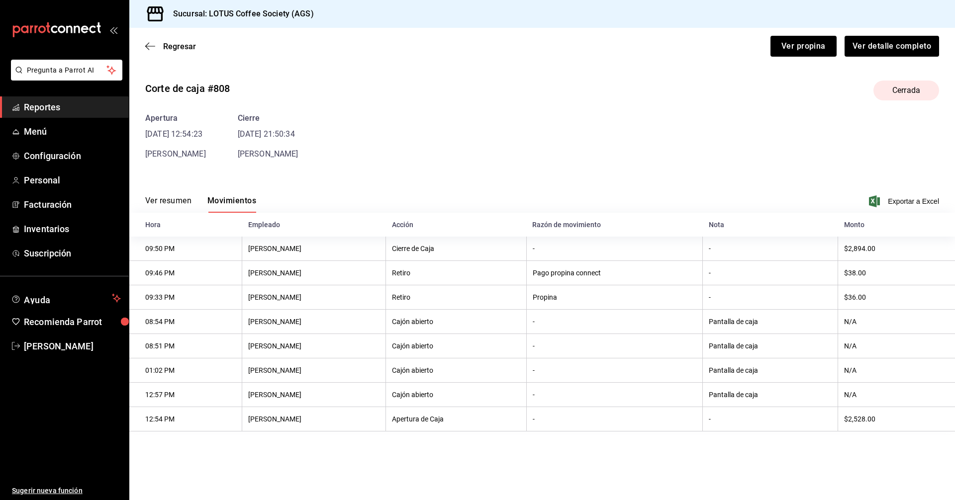
click at [178, 40] on div "Regresar Ver propina Ver detalle completo" at bounding box center [541, 46] width 825 height 37
click at [181, 49] on span "Regresar" at bounding box center [179, 46] width 33 height 9
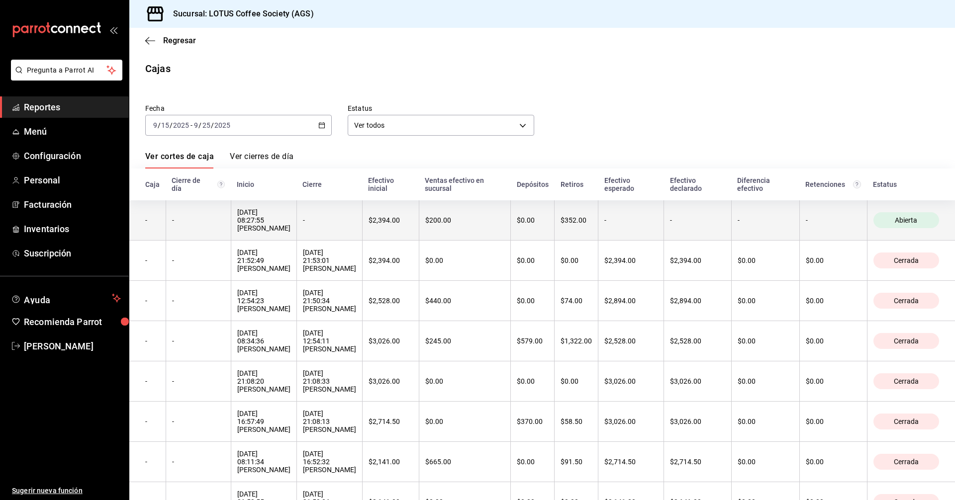
click at [477, 233] on th "$200.00" at bounding box center [465, 220] width 92 height 40
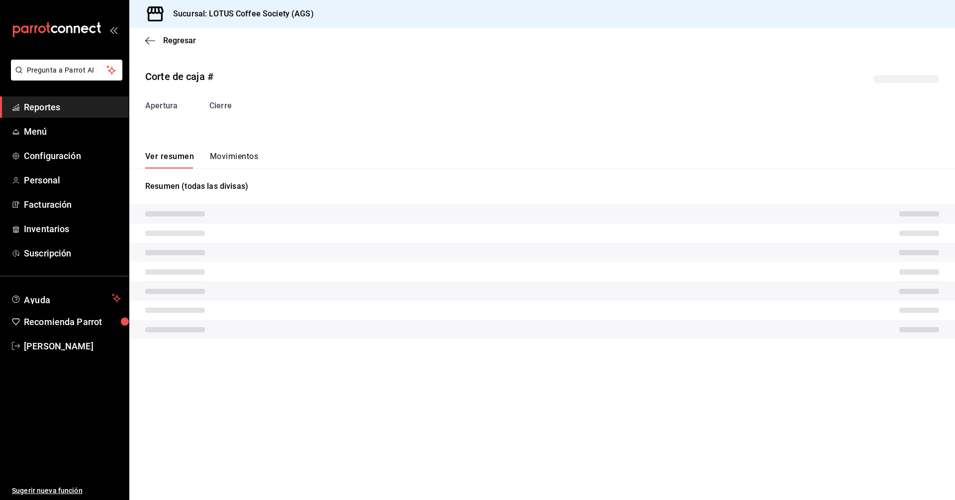
drag, startPoint x: 199, startPoint y: 158, endPoint x: 226, endPoint y: 160, distance: 26.4
click at [204, 158] on div "Corte de caja # Apertura Cierre Ver resumen Movimientos Resumen (todas las divi…" at bounding box center [541, 206] width 825 height 290
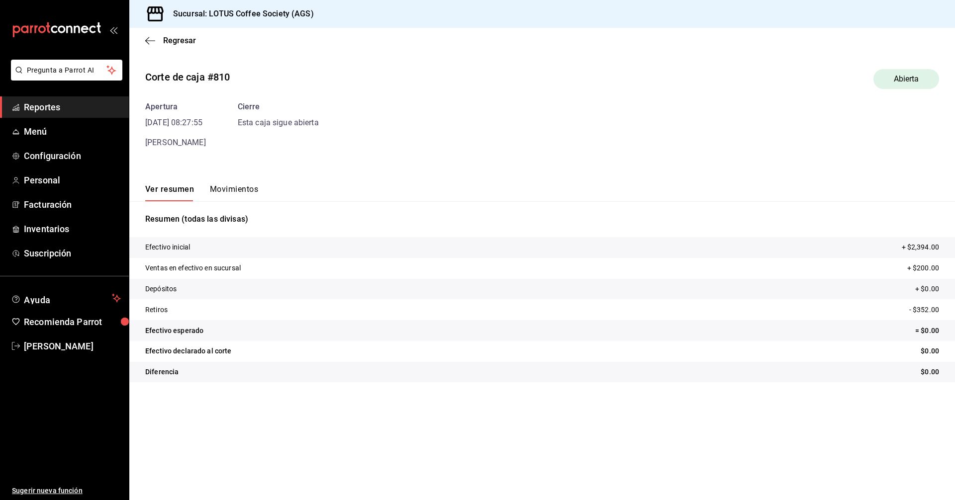
click at [231, 160] on div "Corte de caja #810 Abierta Apertura 25/09/25 08:27:55 ANDREA DELGADO Cierre Est…" at bounding box center [541, 227] width 825 height 333
click at [234, 177] on div "Ver resumen Movimientos" at bounding box center [541, 187] width 825 height 29
click at [242, 199] on button "Movimientos" at bounding box center [234, 192] width 48 height 17
